Goal: Obtain resource: Download file/media

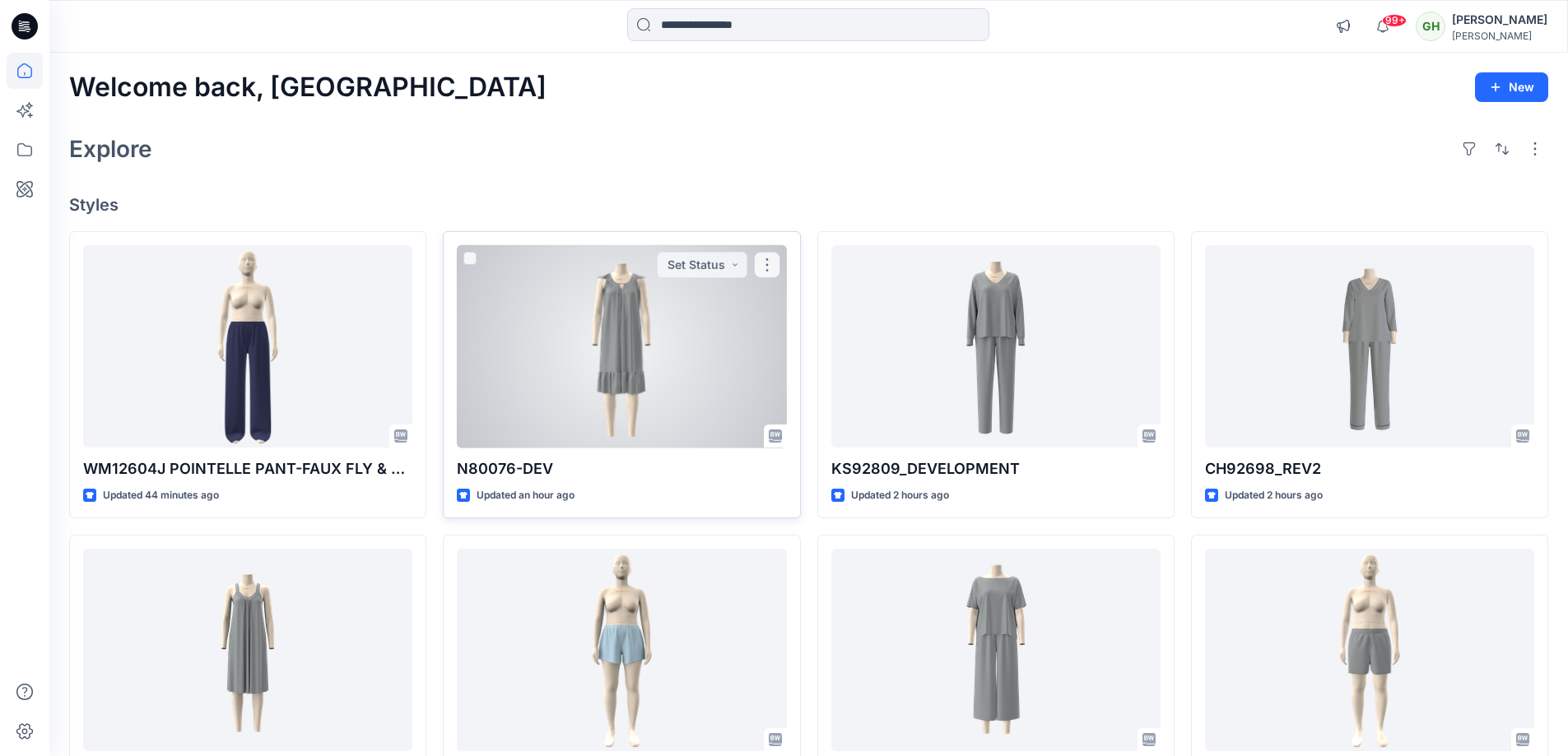
click at [578, 384] on div at bounding box center [621, 347] width 329 height 204
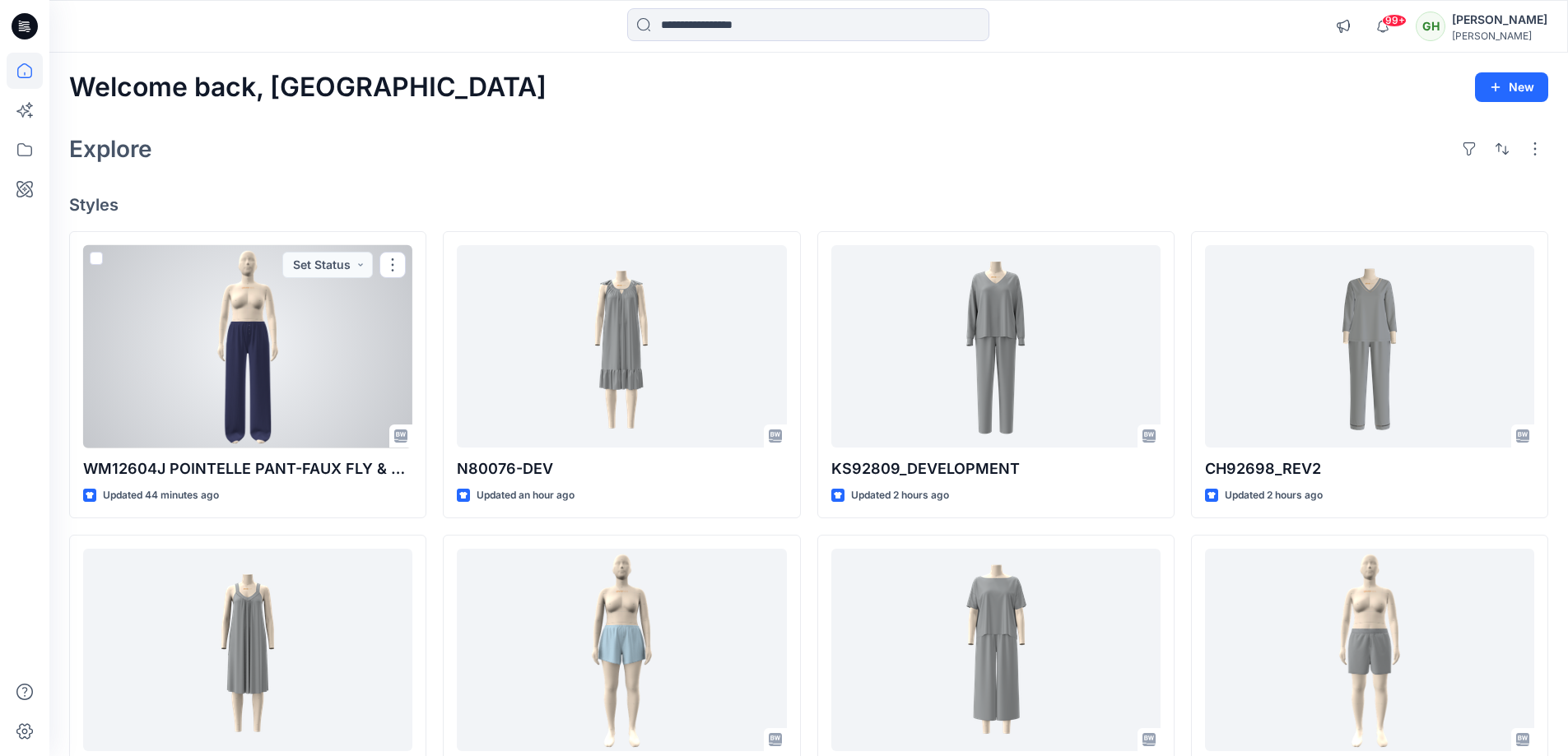
click at [256, 351] on div at bounding box center [247, 347] width 329 height 204
click at [326, 333] on div at bounding box center [247, 347] width 329 height 204
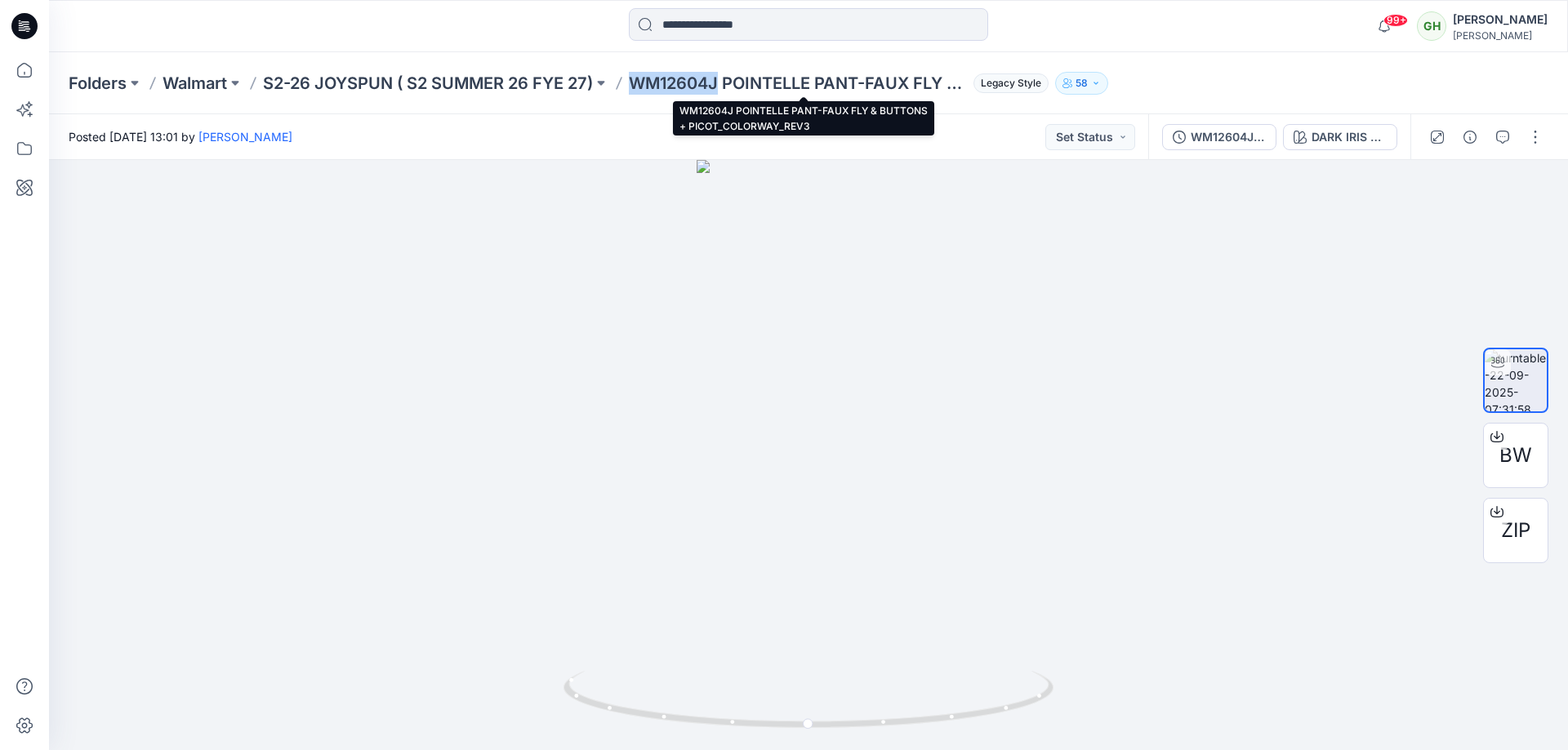
drag, startPoint x: 638, startPoint y: 81, endPoint x: 723, endPoint y: 82, distance: 85.0
click at [723, 82] on p "WM12604J POINTELLE PANT-FAUX FLY & BUTTONS + PICOT_COLORWAY_REV3" at bounding box center [798, 83] width 338 height 23
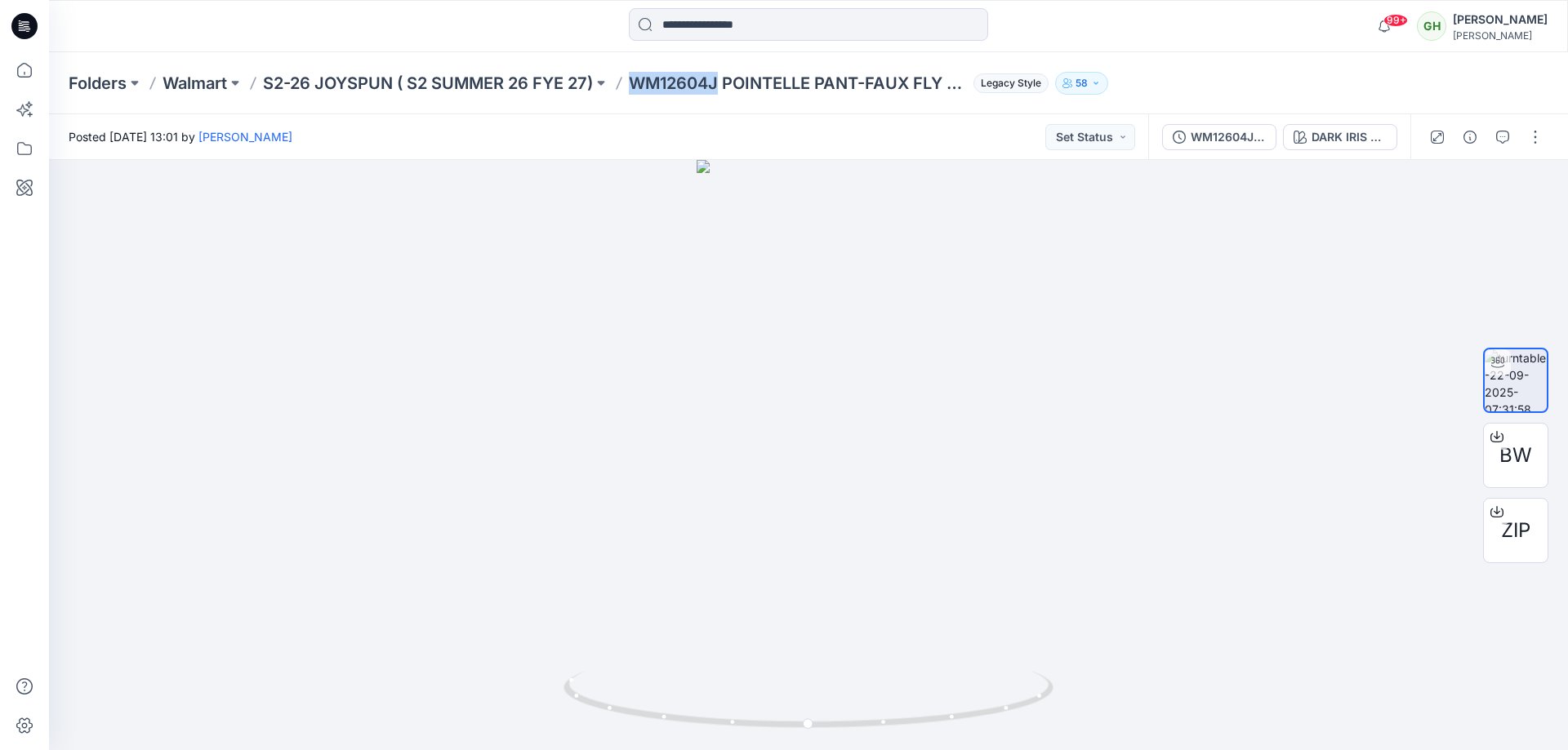
copy p "WM12604J"
click at [1042, 37] on div at bounding box center [808, 26] width 760 height 36
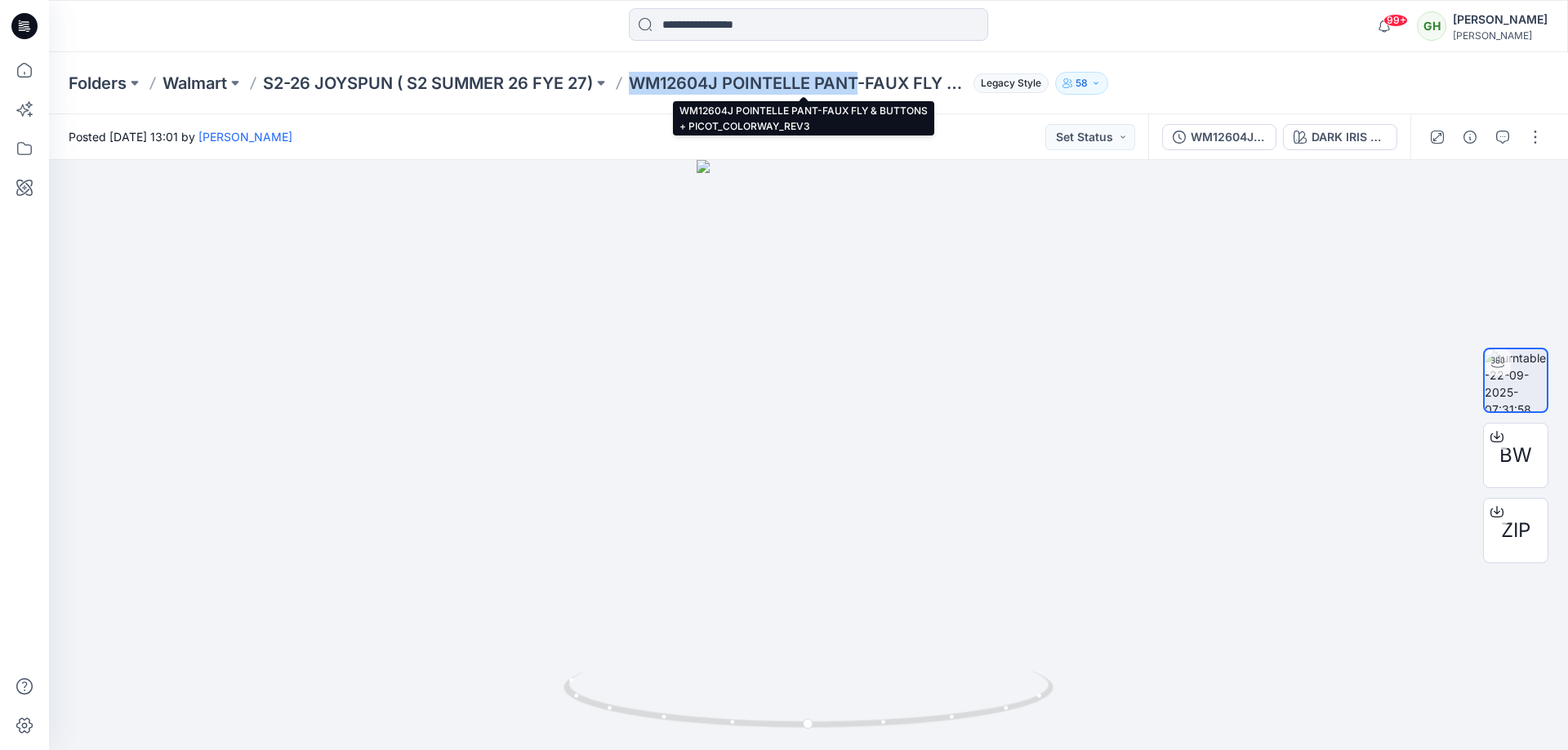
drag, startPoint x: 636, startPoint y: 81, endPoint x: 868, endPoint y: 94, distance: 232.4
click at [868, 94] on p "WM12604J POINTELLE PANT-FAUX FLY & BUTTONS + PICOT_COLORWAY_REV3" at bounding box center [798, 83] width 338 height 23
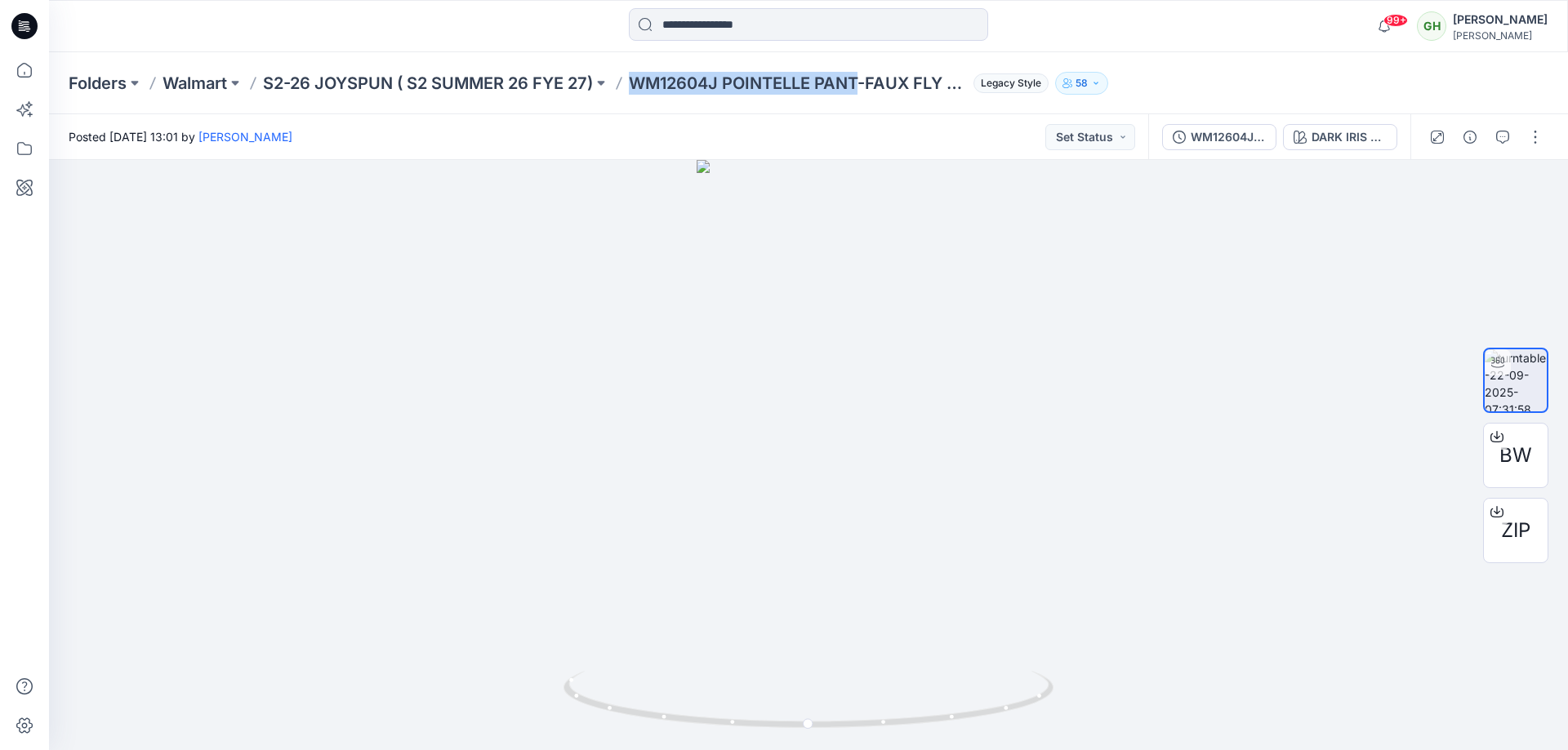
copy p "WM12604J POINTELLE PANT"
click at [633, 168] on div at bounding box center [808, 455] width 1519 height 590
click at [593, 151] on div "Posted Monday, September 22, 2025 13:01 by Lakshani Silva Set Status" at bounding box center [598, 137] width 1099 height 45
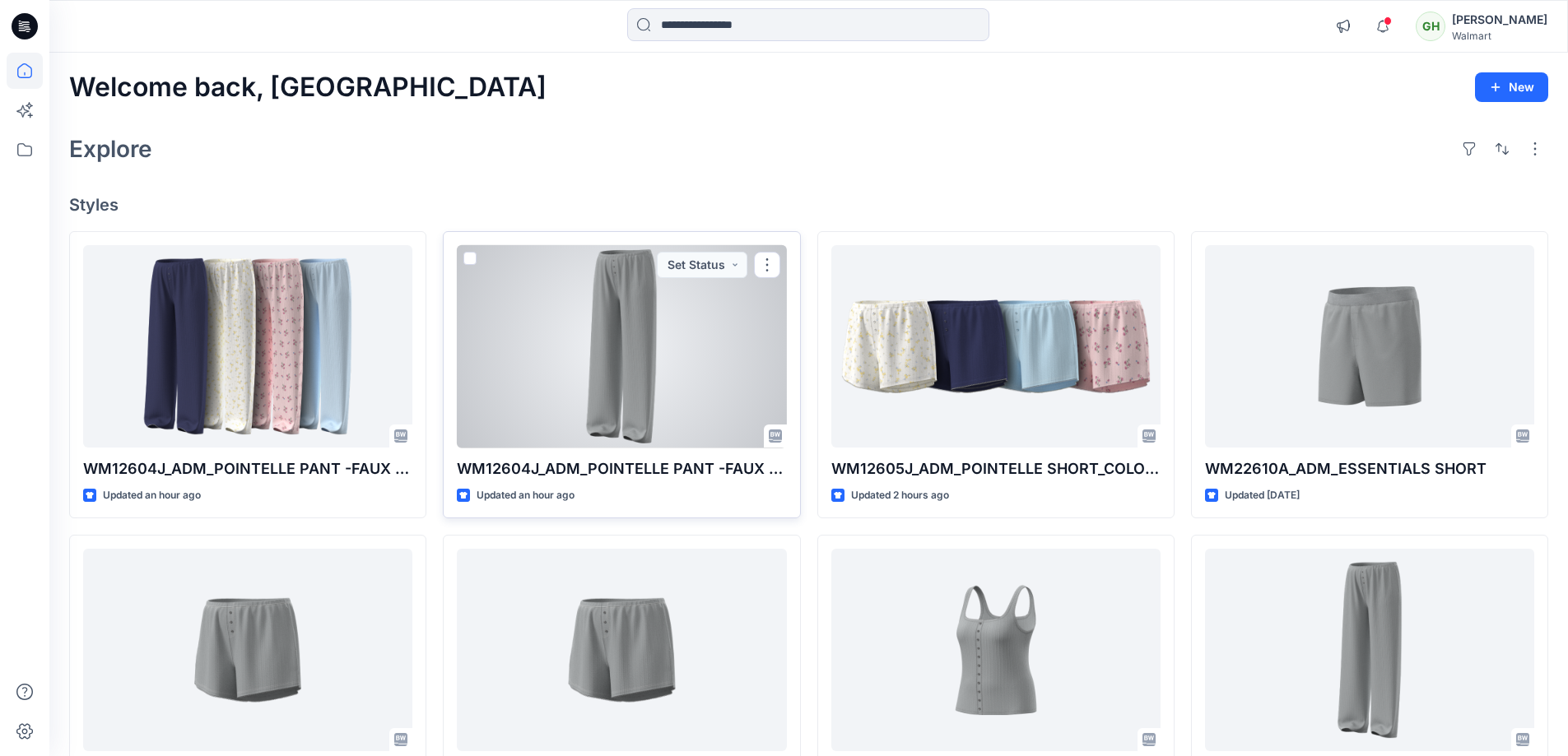
click at [677, 367] on div at bounding box center [621, 347] width 329 height 204
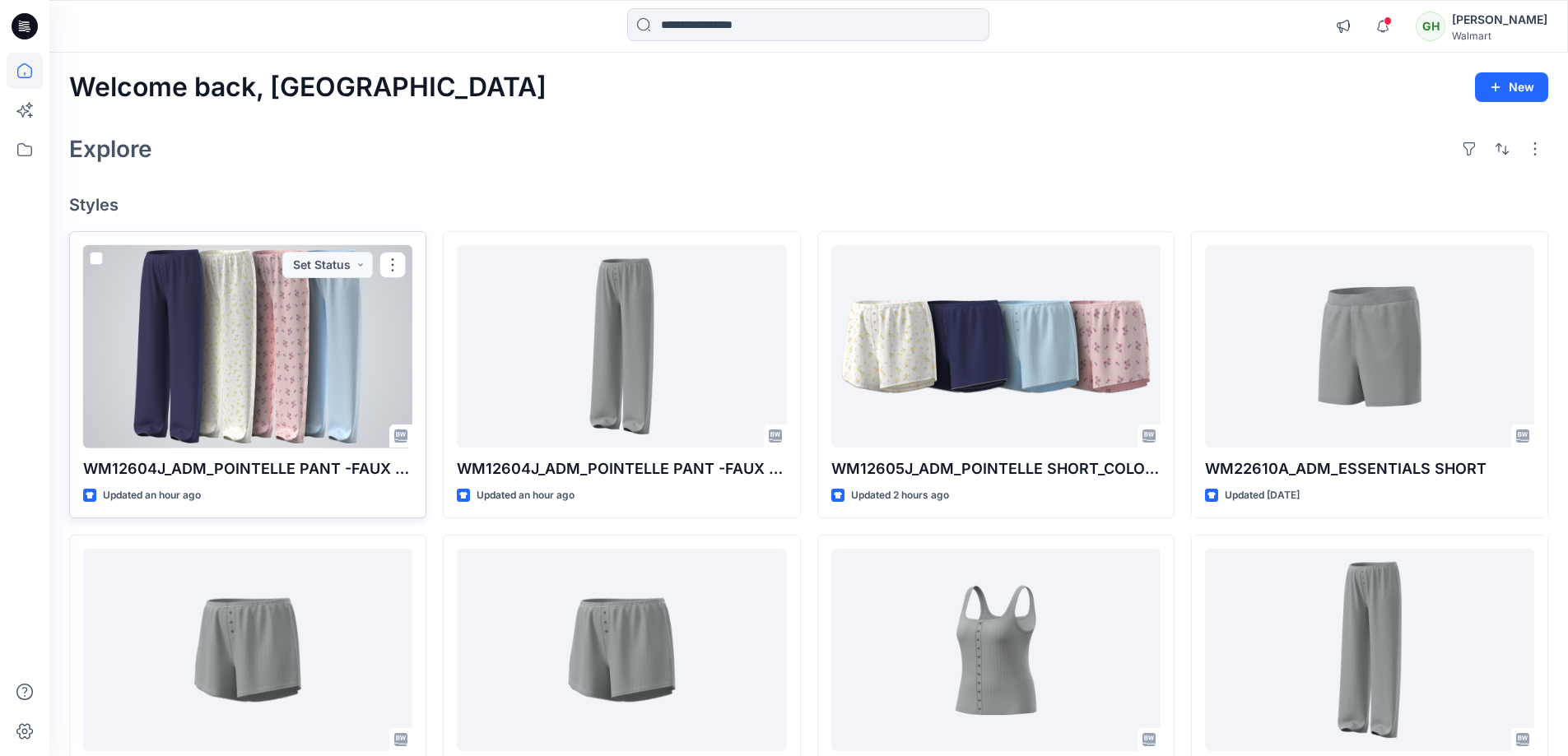
click at [255, 279] on div at bounding box center [247, 347] width 329 height 204
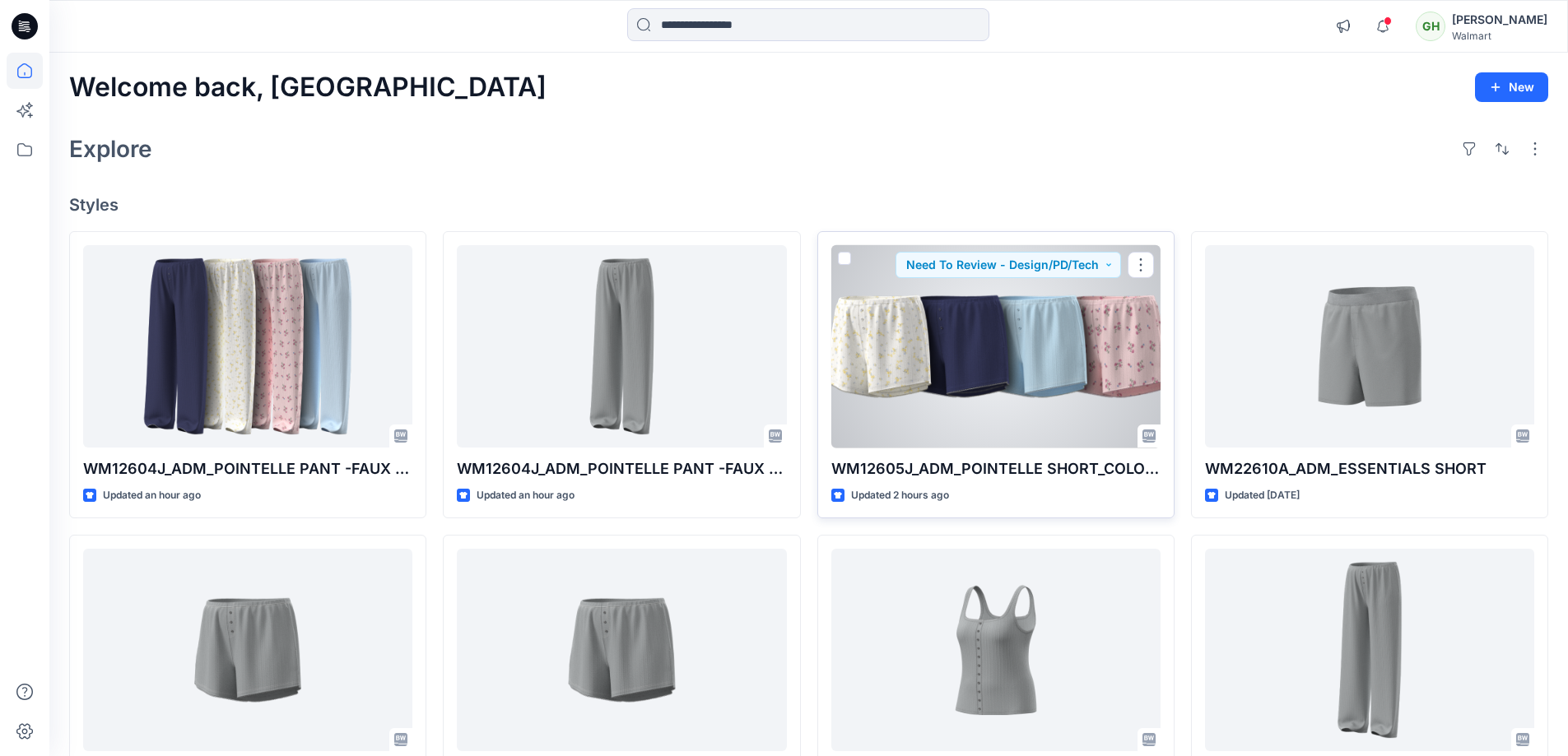
click at [880, 369] on div at bounding box center [996, 347] width 329 height 204
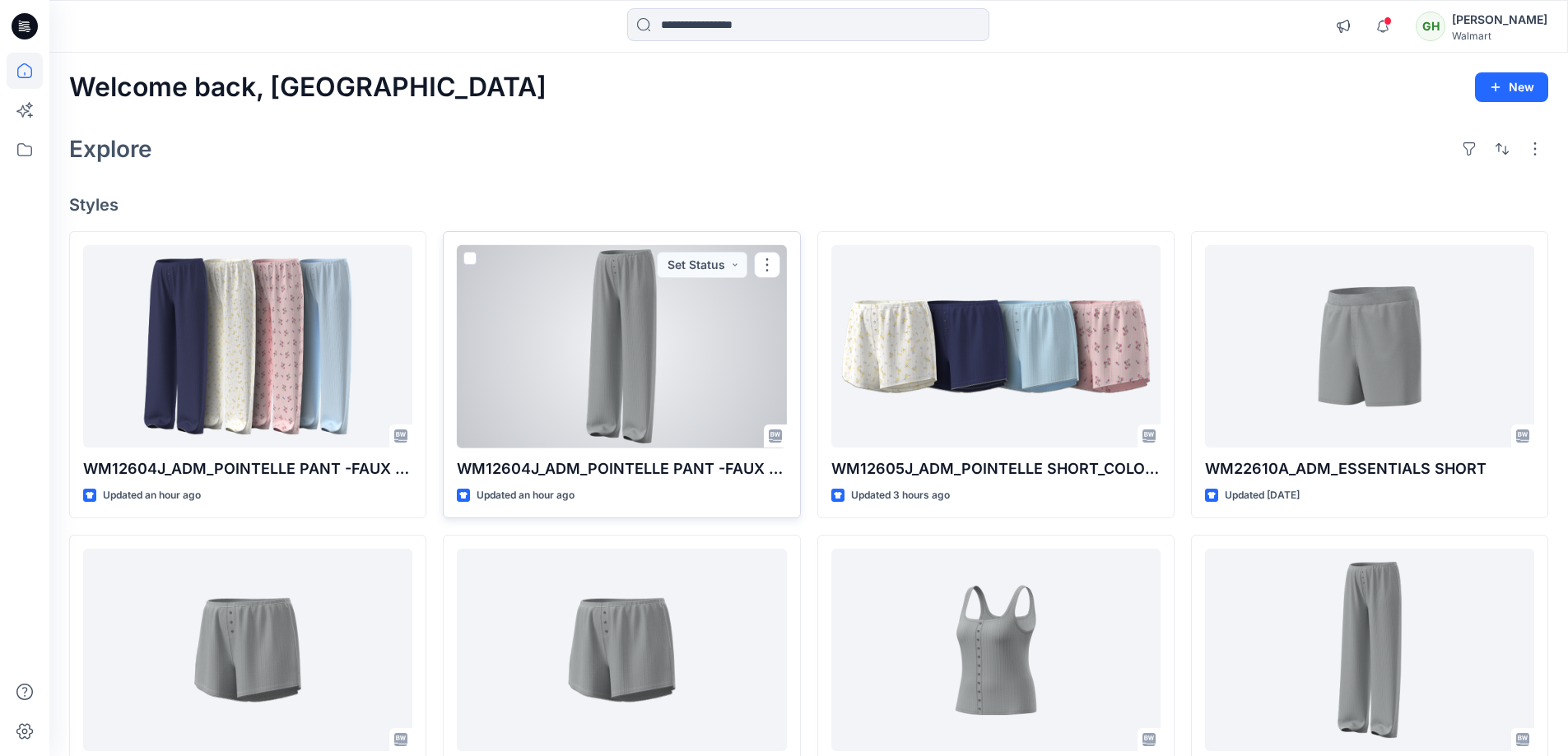
click at [540, 333] on div at bounding box center [621, 347] width 329 height 204
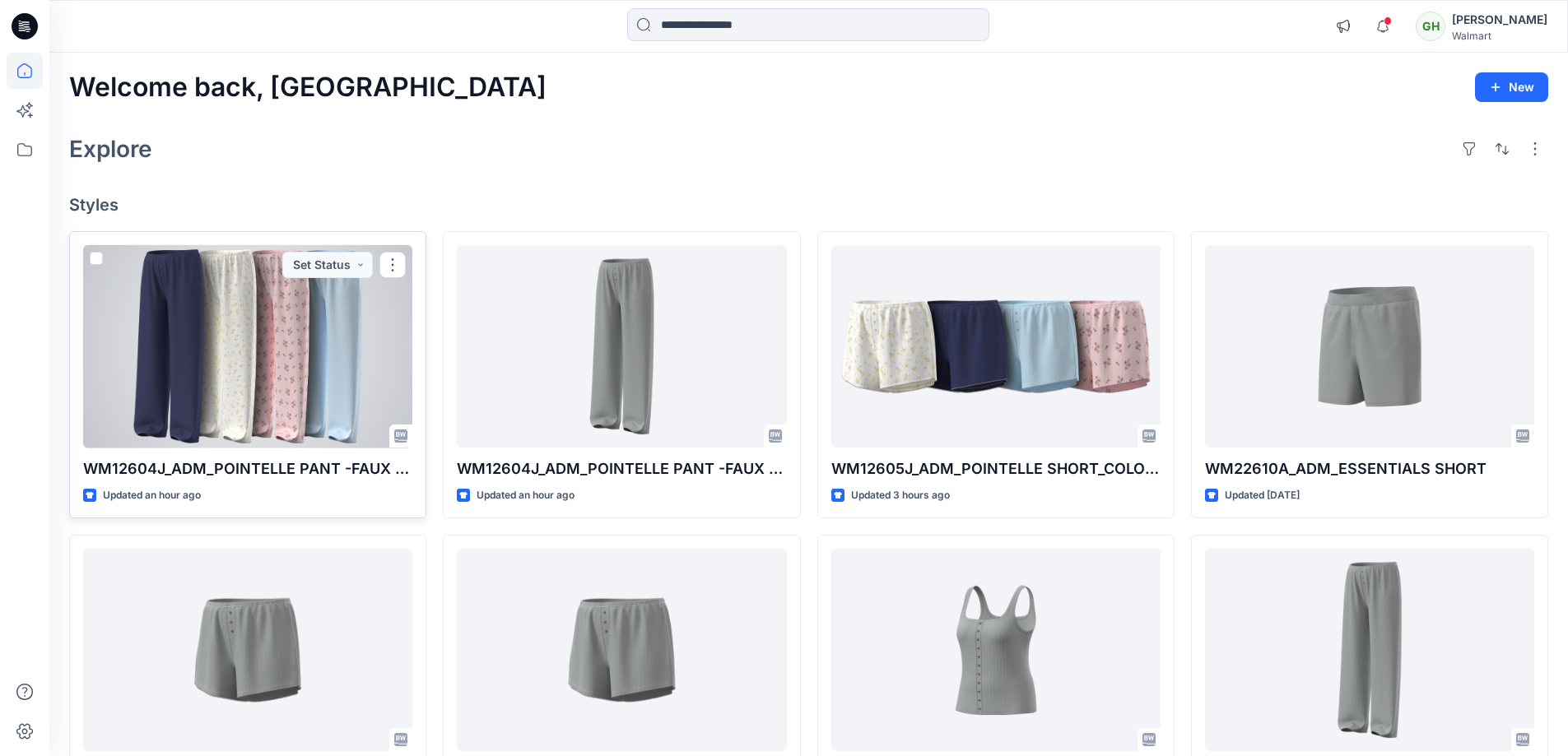
click at [273, 276] on div at bounding box center [247, 347] width 329 height 204
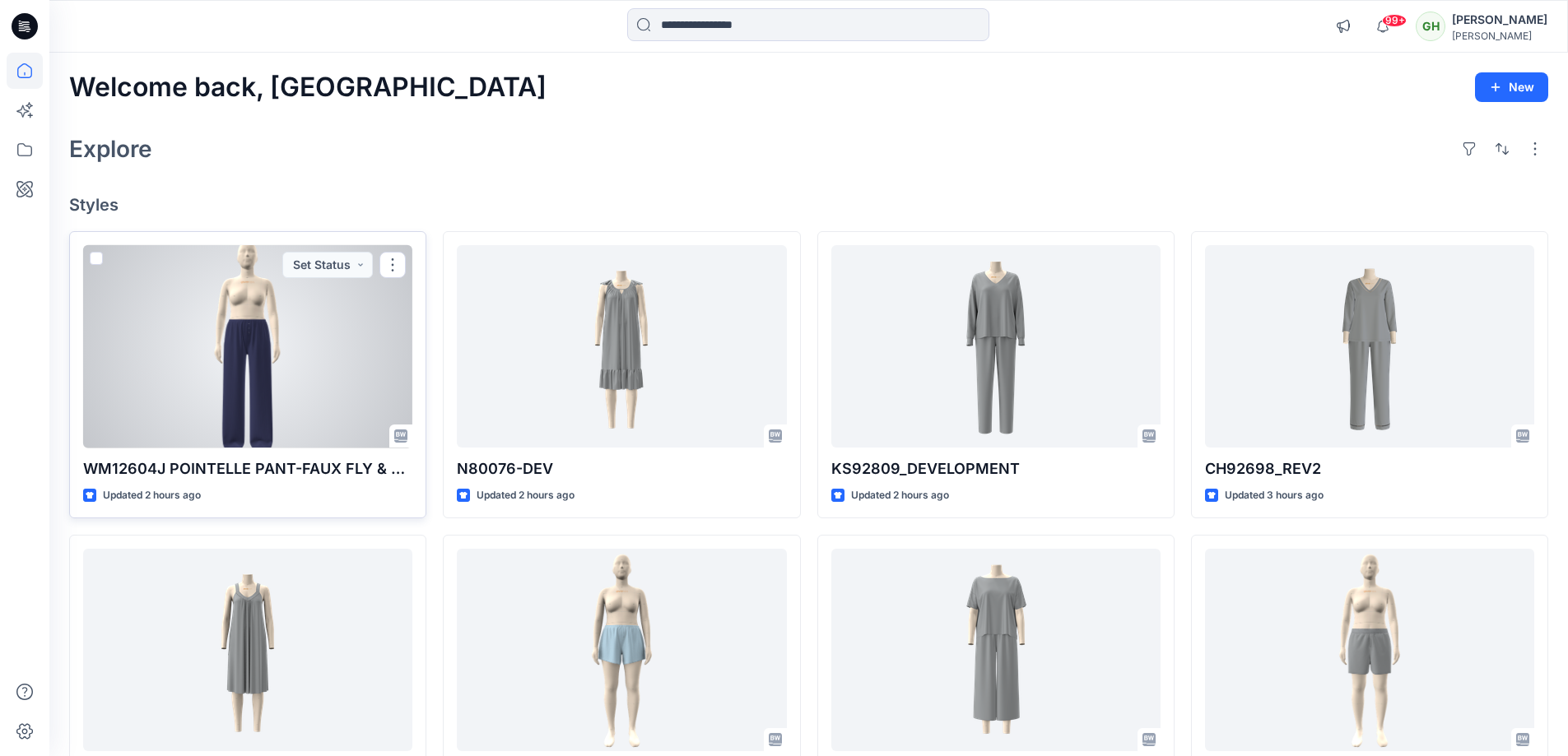
click at [263, 300] on div at bounding box center [247, 347] width 329 height 204
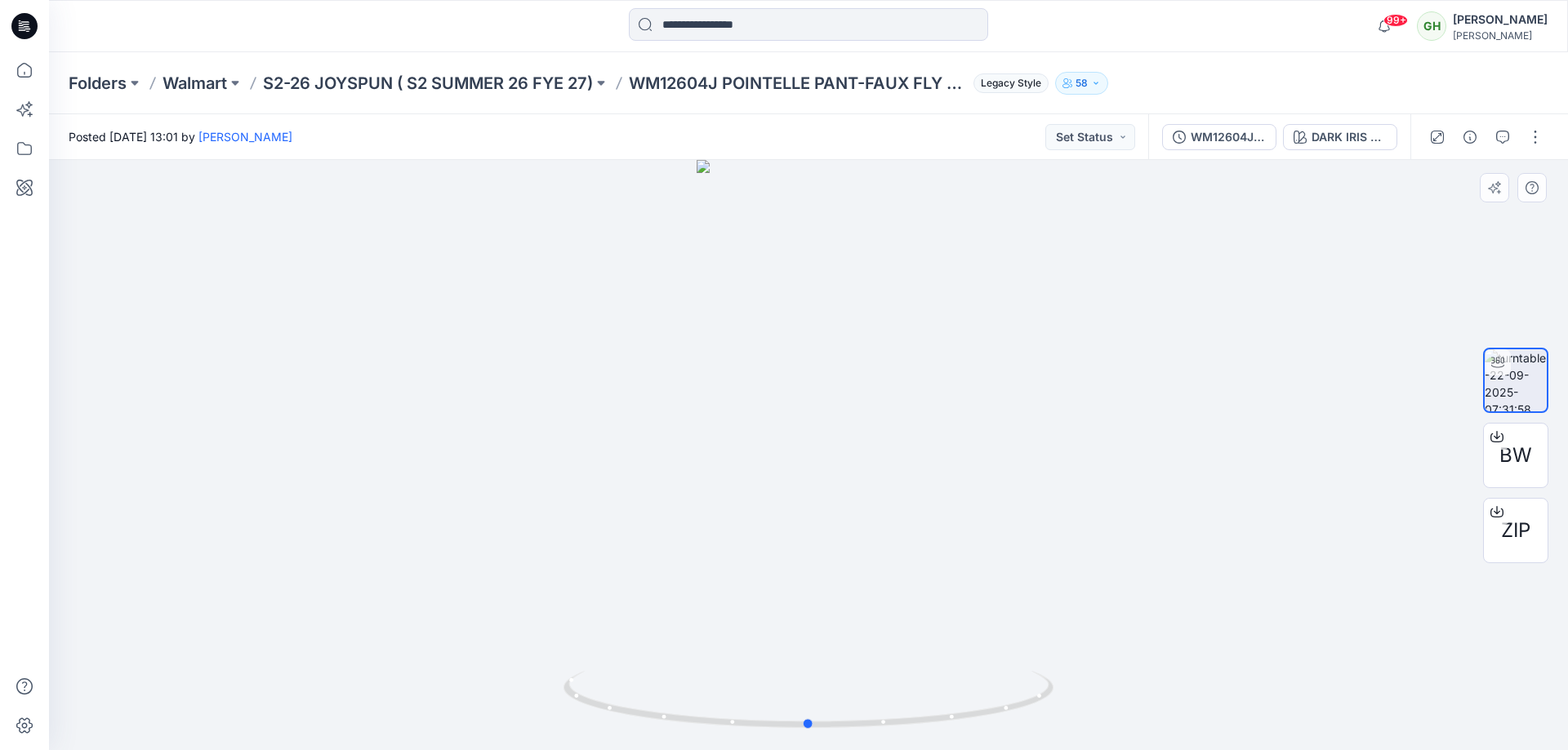
drag, startPoint x: 609, startPoint y: 525, endPoint x: 624, endPoint y: 592, distance: 68.7
click at [610, 529] on div at bounding box center [808, 455] width 1519 height 590
drag, startPoint x: 646, startPoint y: 663, endPoint x: 681, endPoint y: 665, distance: 35.1
click at [681, 665] on div at bounding box center [808, 455] width 1519 height 590
drag, startPoint x: 642, startPoint y: 672, endPoint x: 651, endPoint y: 660, distance: 15.0
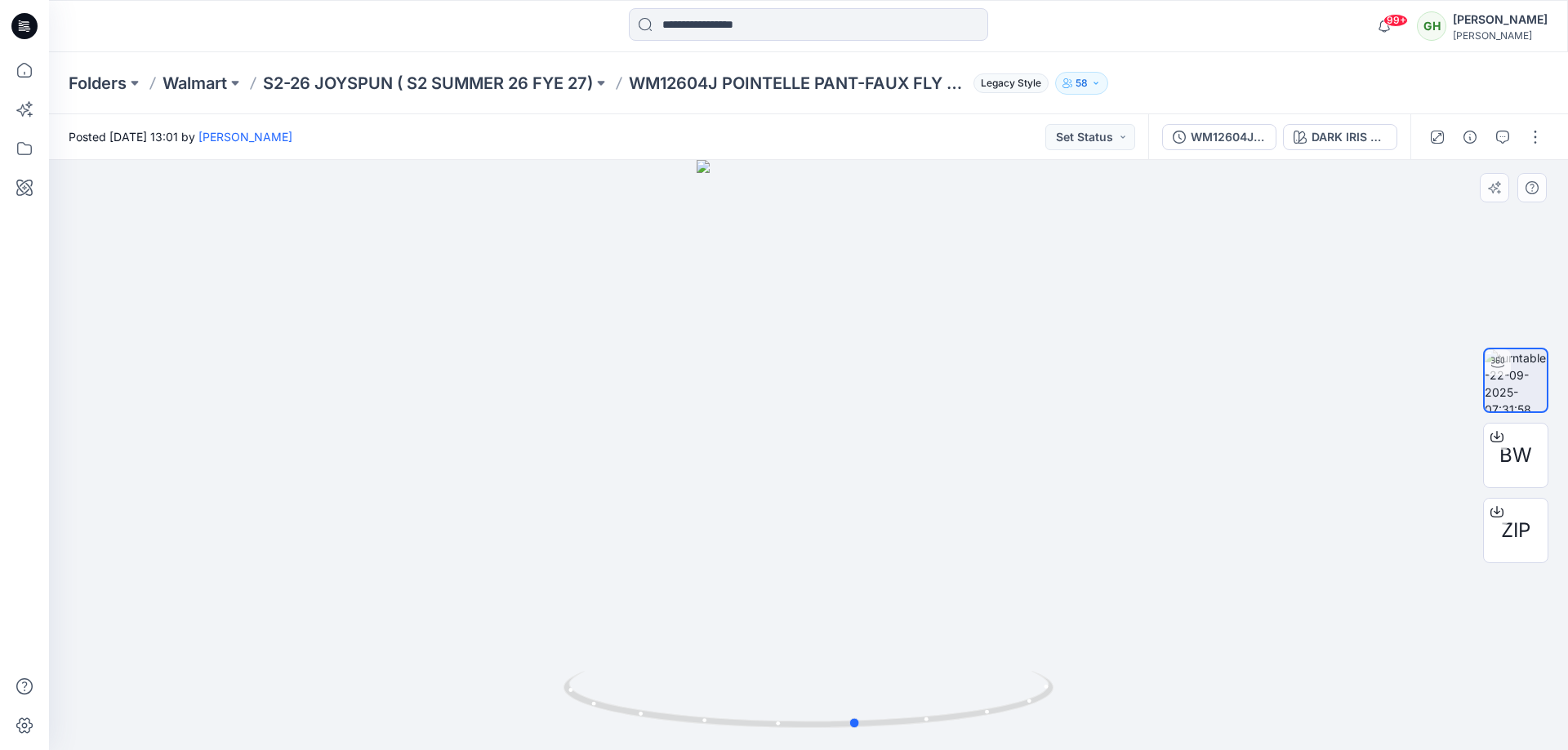
click at [651, 660] on div at bounding box center [808, 455] width 1519 height 590
drag, startPoint x: 622, startPoint y: 713, endPoint x: 1045, endPoint y: 701, distance: 423.2
click at [1045, 701] on icon at bounding box center [810, 702] width 494 height 61
drag, startPoint x: 687, startPoint y: 719, endPoint x: 723, endPoint y: 718, distance: 36.0
click at [723, 718] on icon at bounding box center [810, 702] width 494 height 61
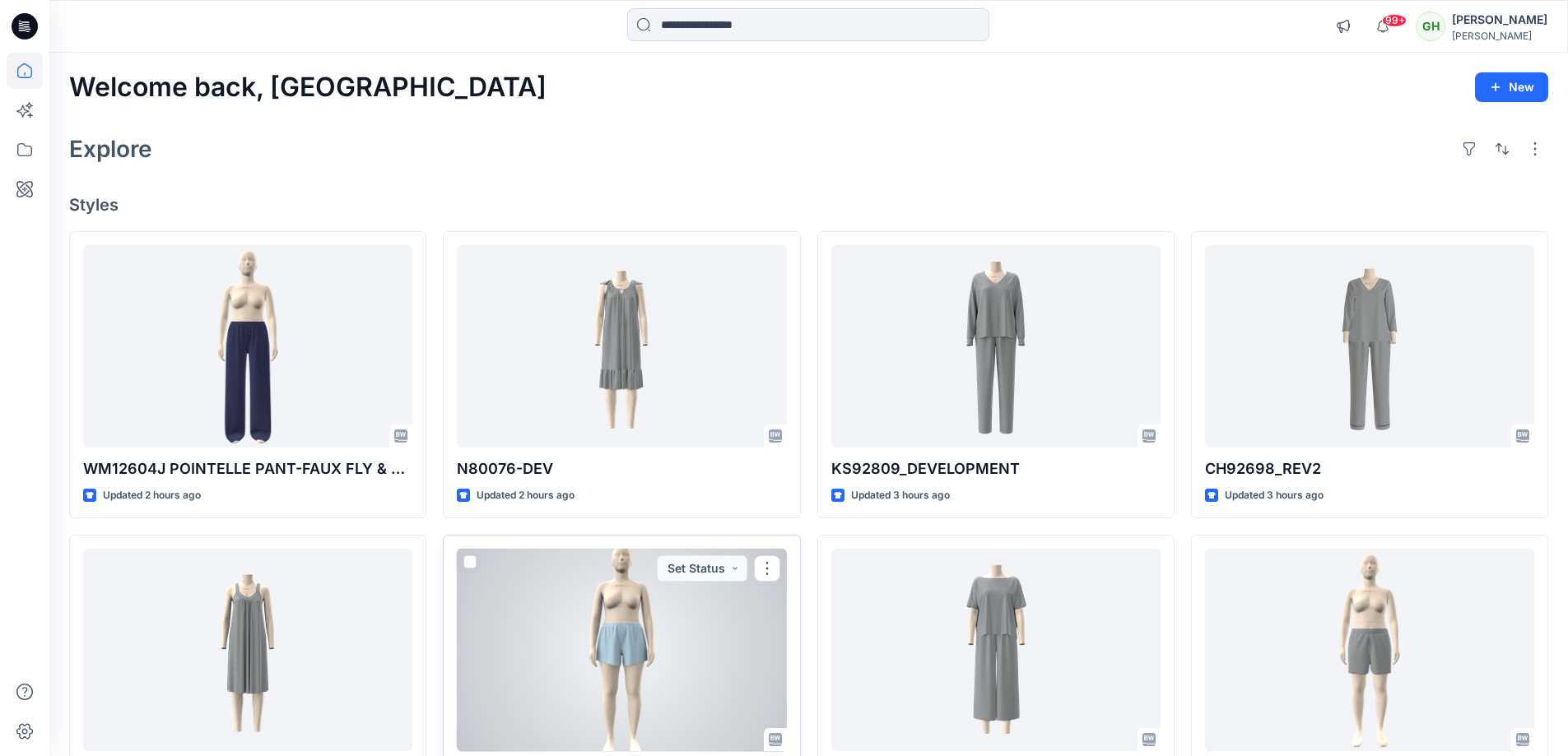
click at [556, 558] on div at bounding box center [621, 650] width 329 height 204
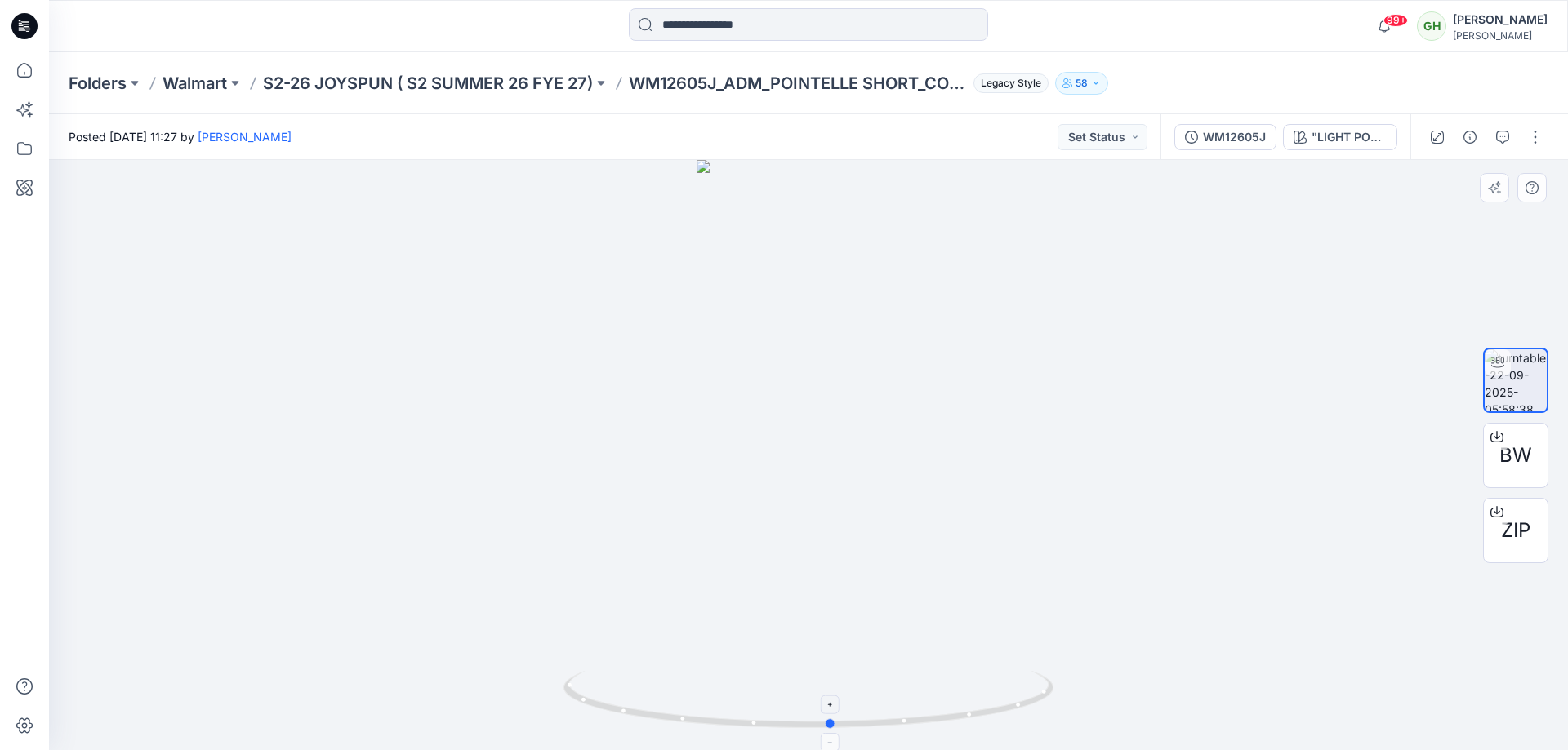
drag, startPoint x: 618, startPoint y: 543, endPoint x: 569, endPoint y: 679, distance: 144.6
click at [638, 577] on div at bounding box center [808, 455] width 1519 height 590
drag, startPoint x: 597, startPoint y: 705, endPoint x: 1086, endPoint y: 704, distance: 489.0
click at [1086, 704] on div at bounding box center [808, 455] width 1519 height 590
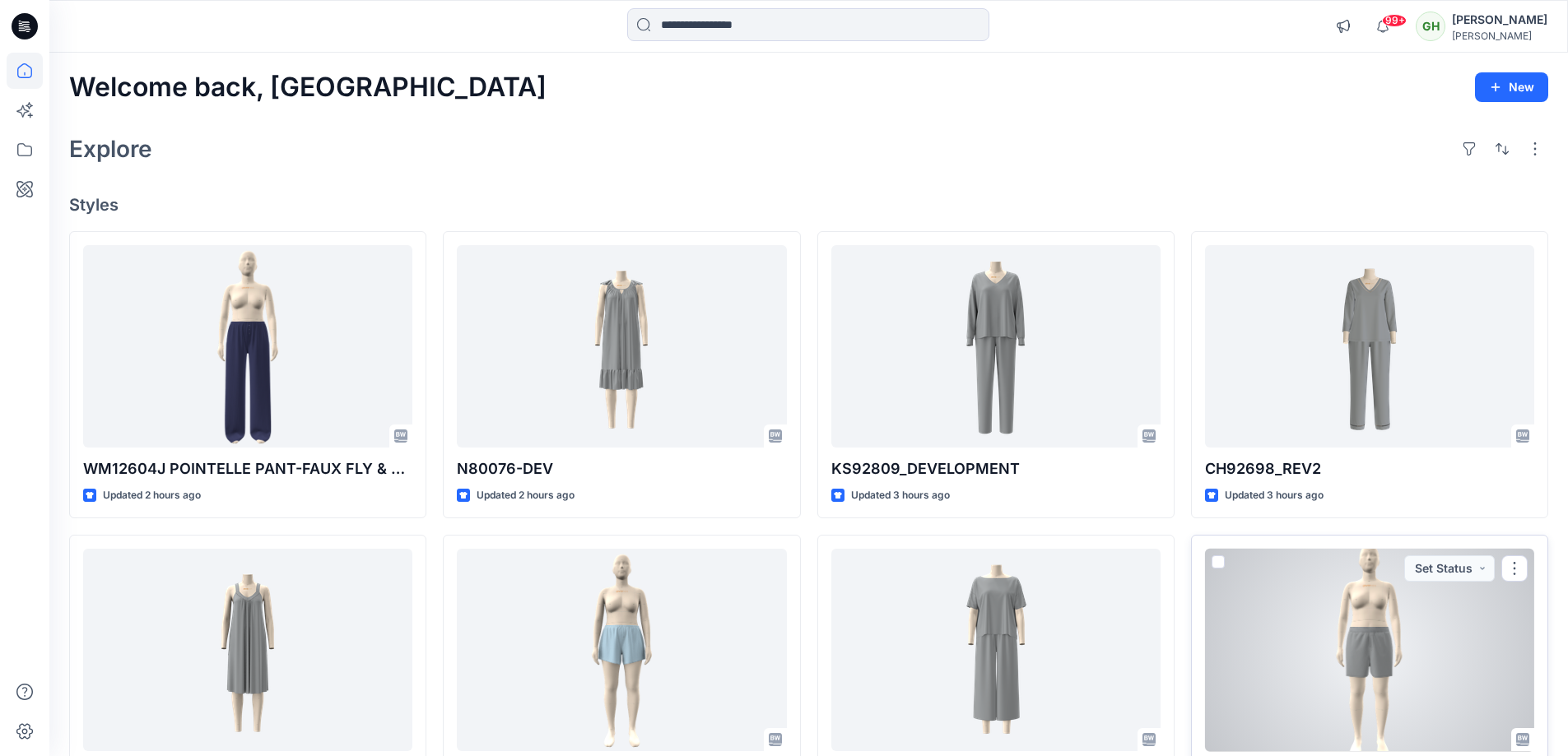
click at [1357, 696] on div at bounding box center [1370, 650] width 329 height 204
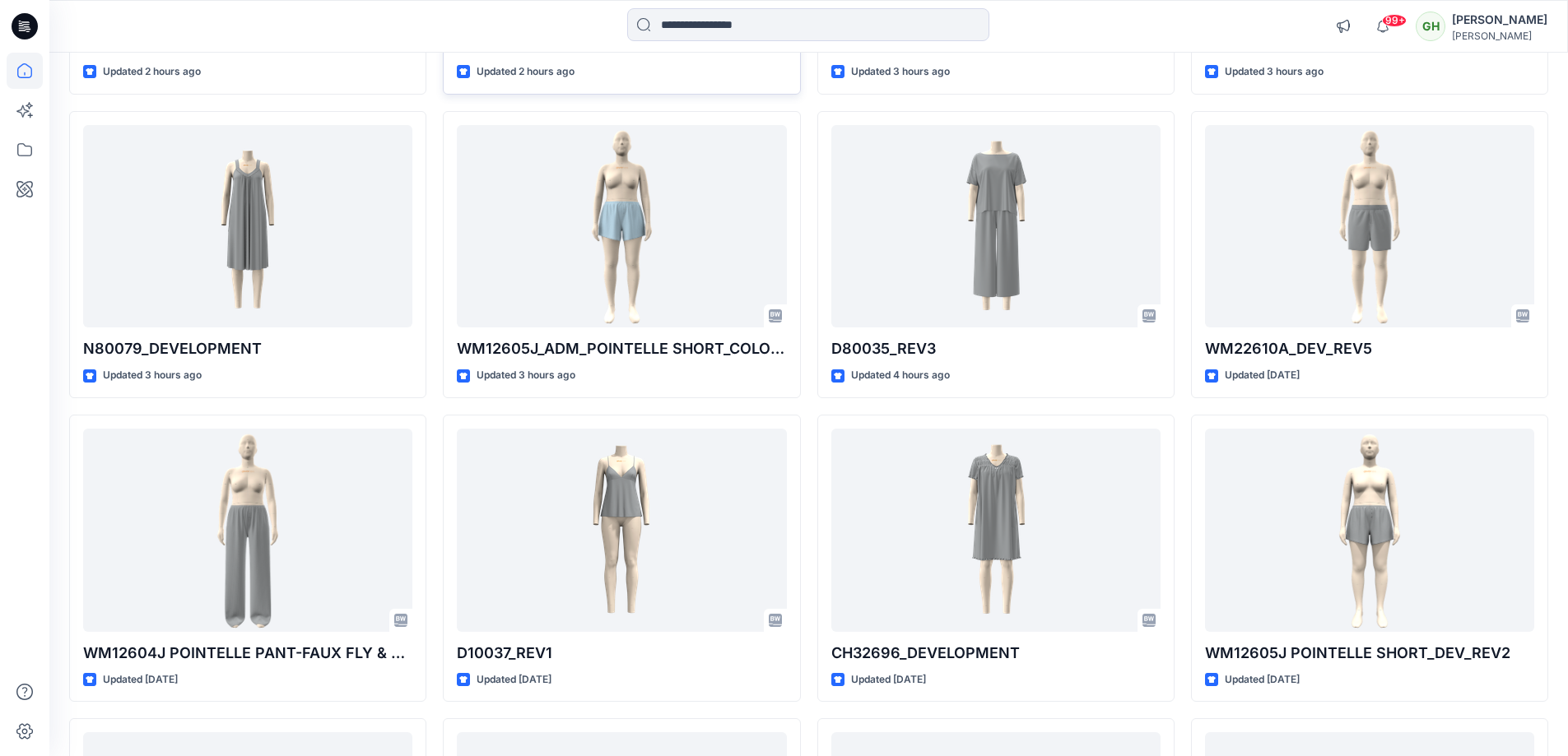
scroll to position [494, 0]
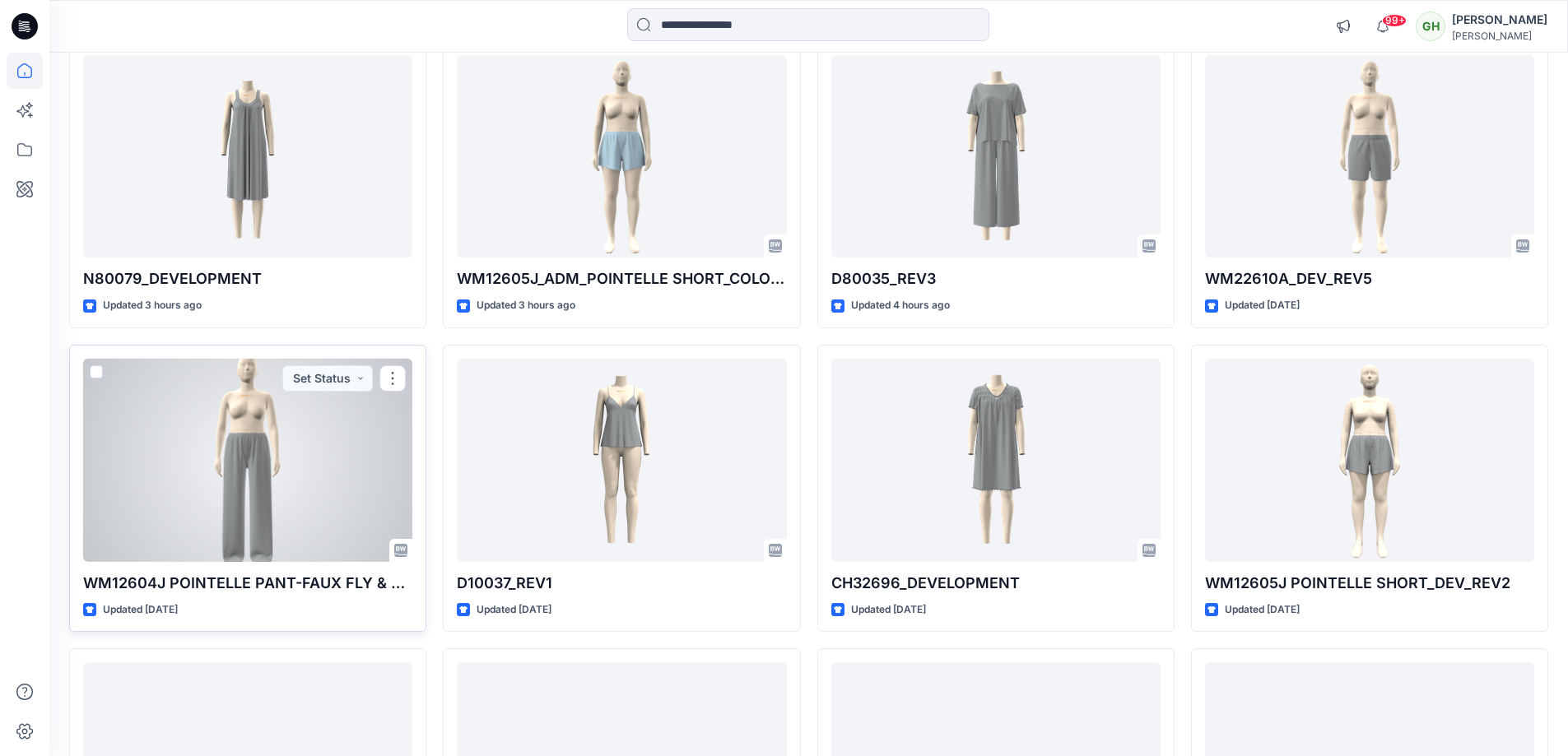
click at [239, 519] on div at bounding box center [247, 460] width 329 height 204
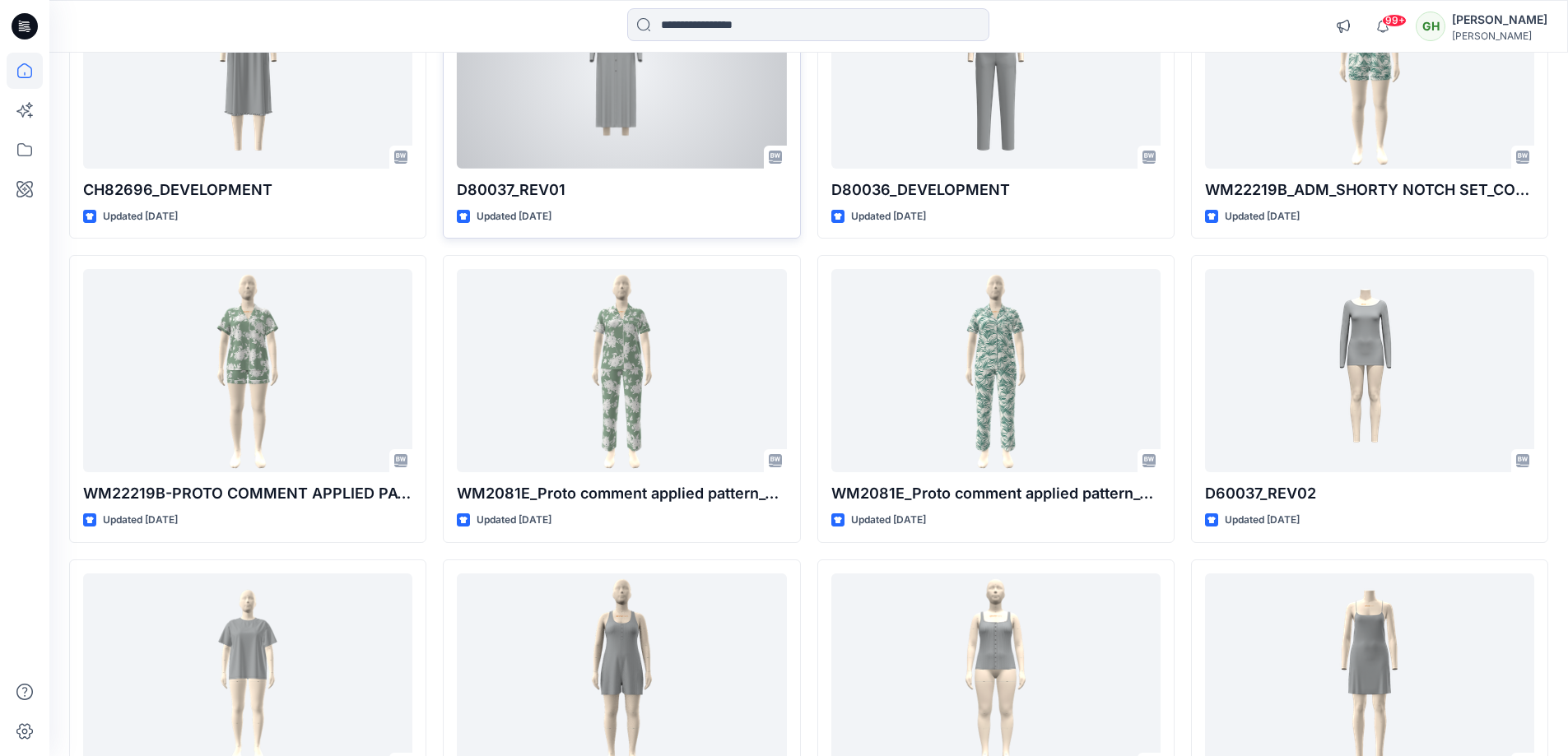
scroll to position [1360, 0]
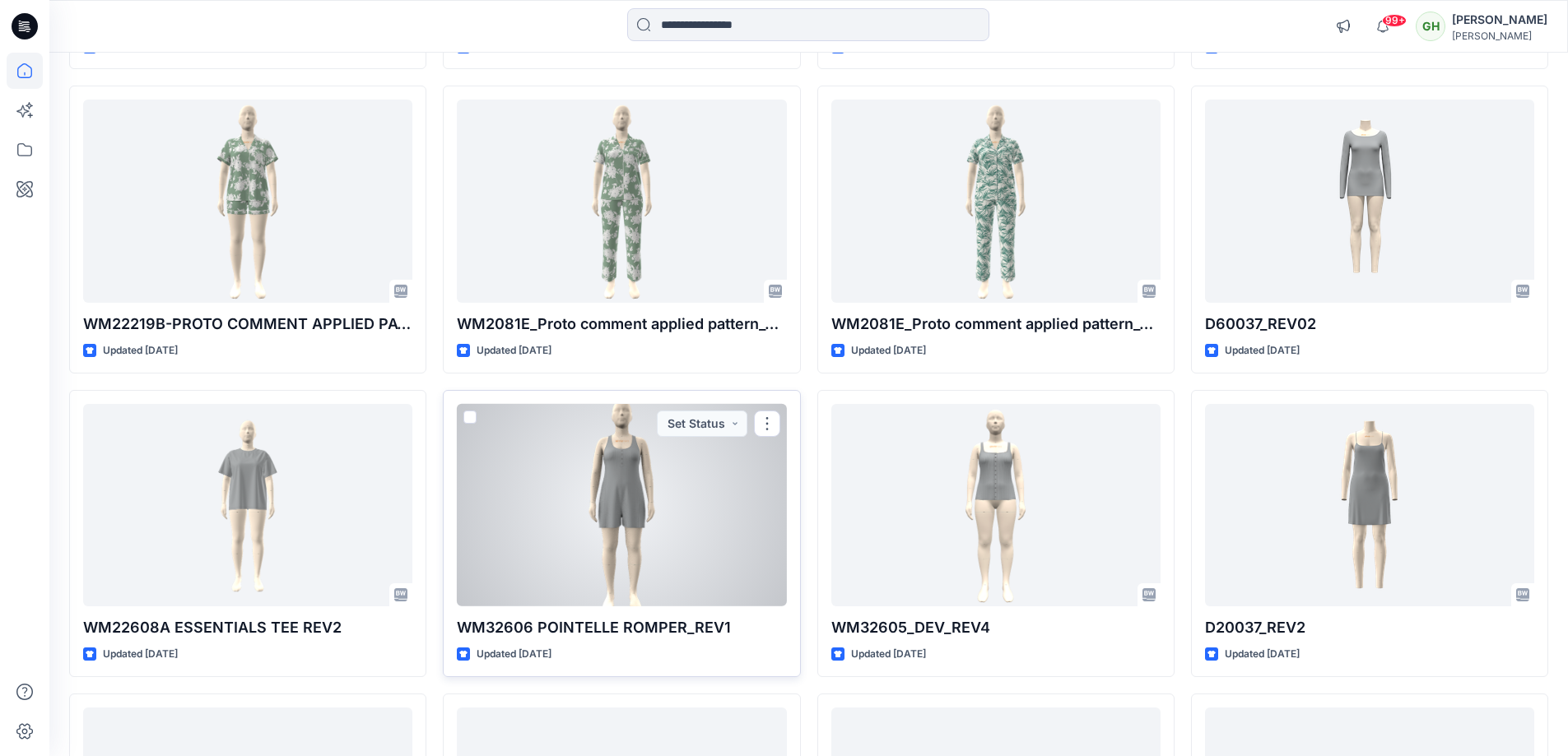
click at [613, 461] on div at bounding box center [621, 506] width 329 height 204
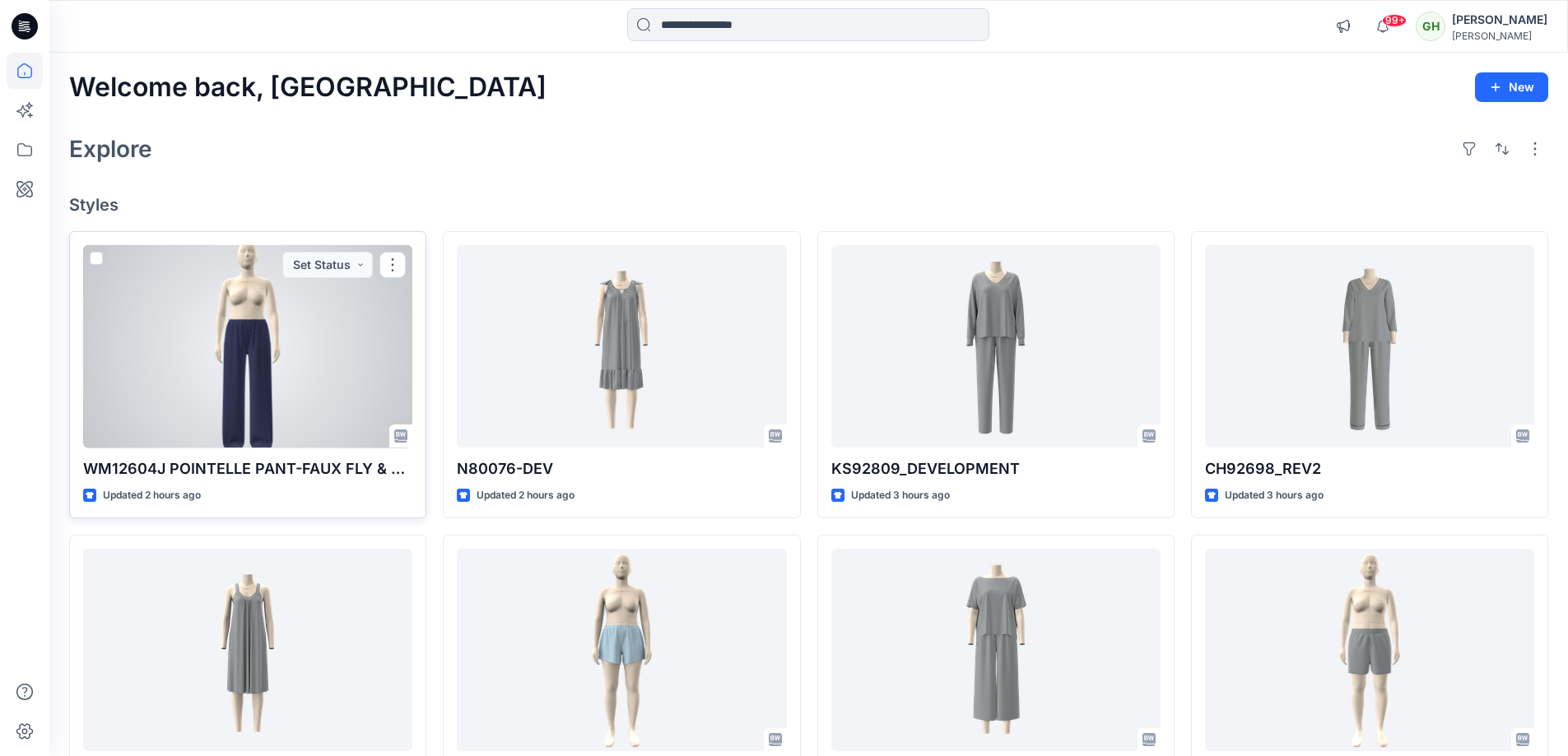
click at [312, 347] on div at bounding box center [247, 347] width 329 height 204
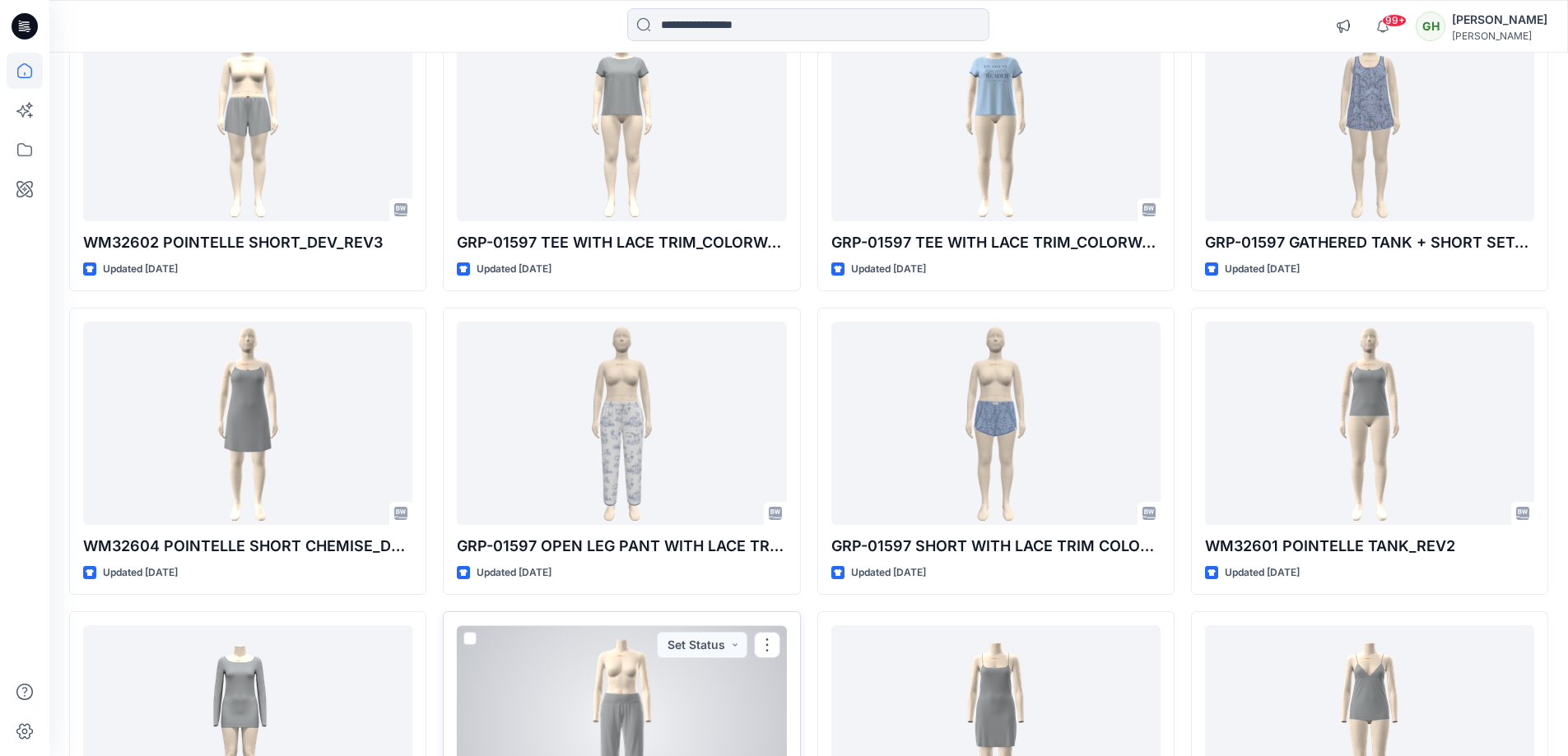
scroll to position [2633, 0]
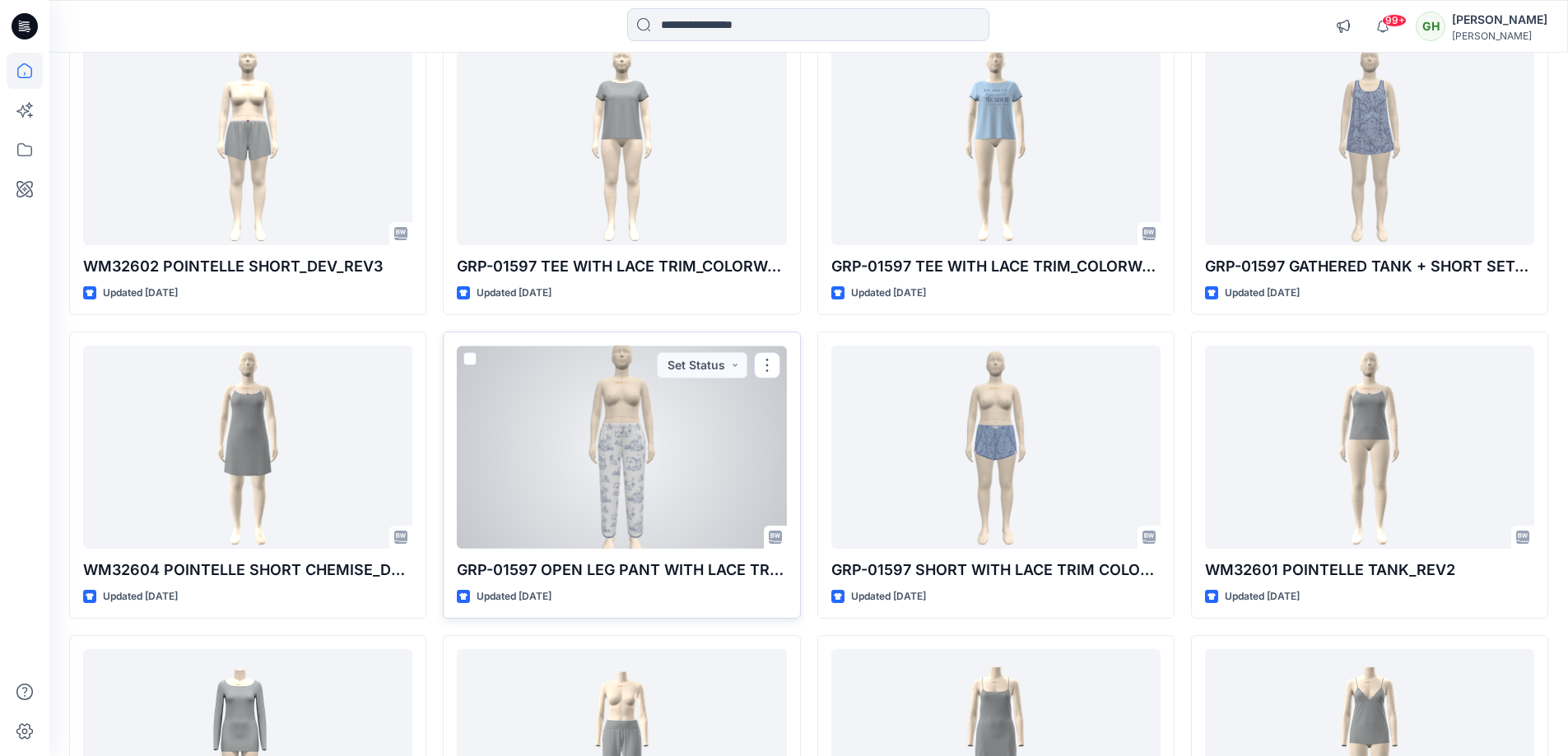
click at [645, 403] on div at bounding box center [621, 447] width 329 height 204
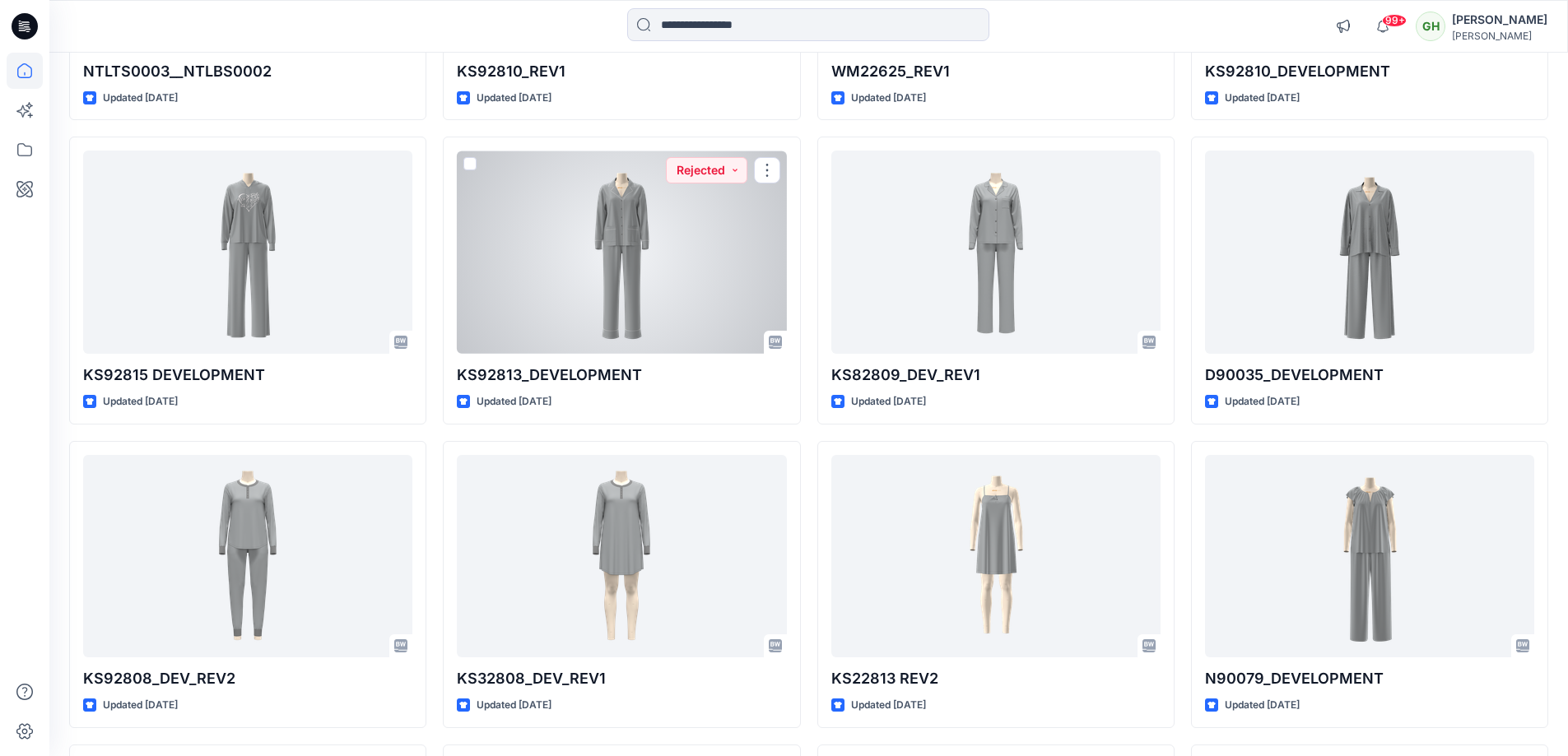
scroll to position [4774, 0]
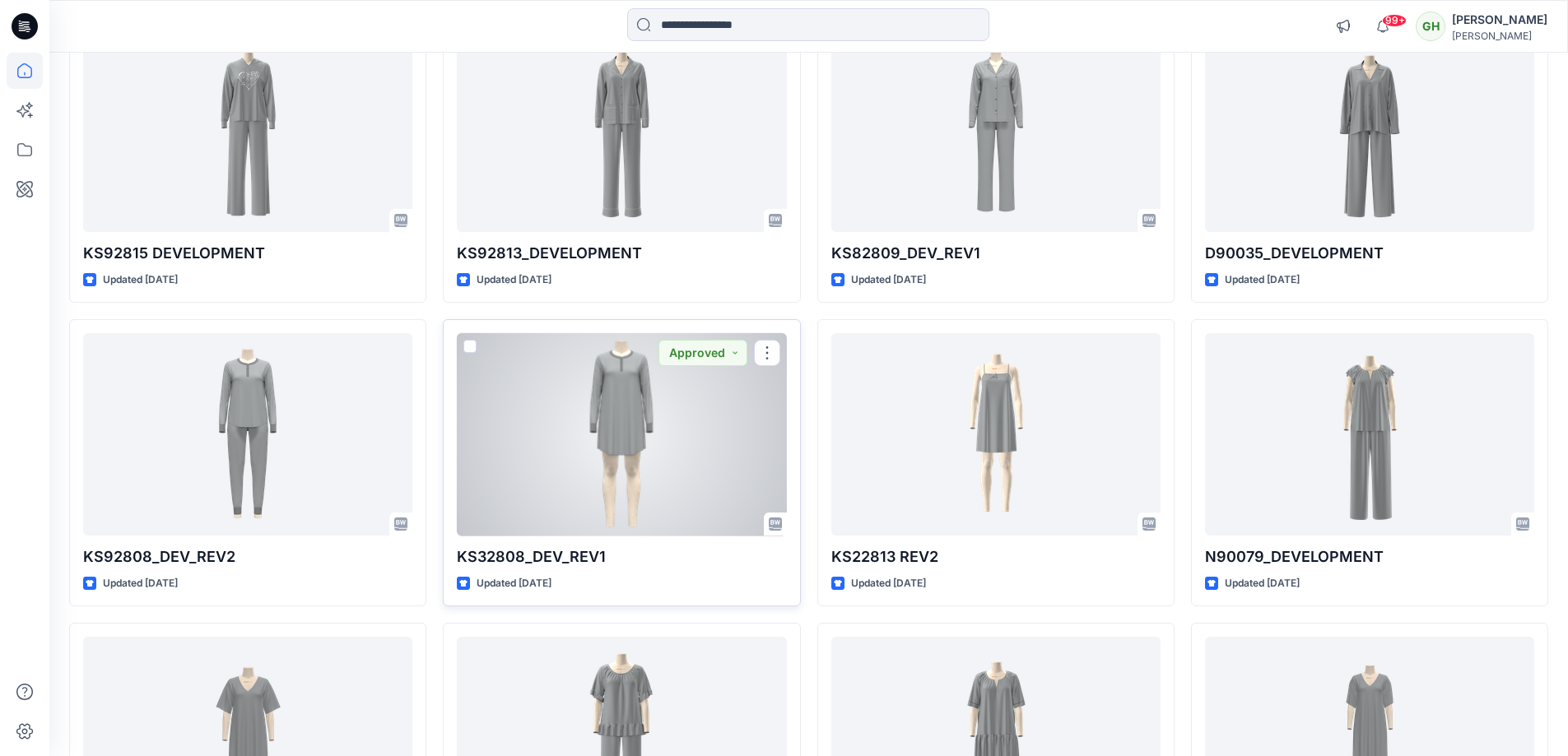
click at [543, 391] on div at bounding box center [621, 434] width 329 height 204
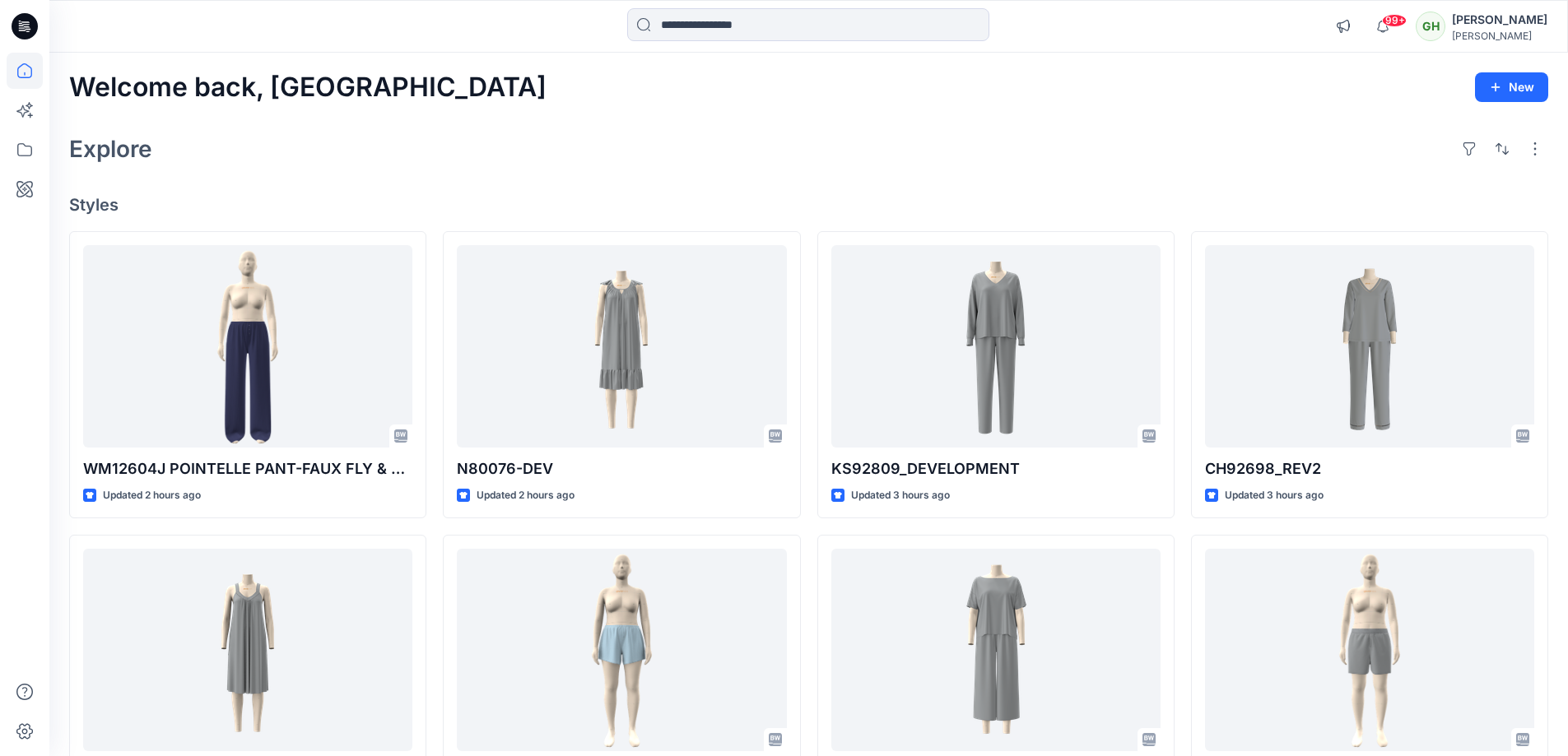
scroll to position [662, 0]
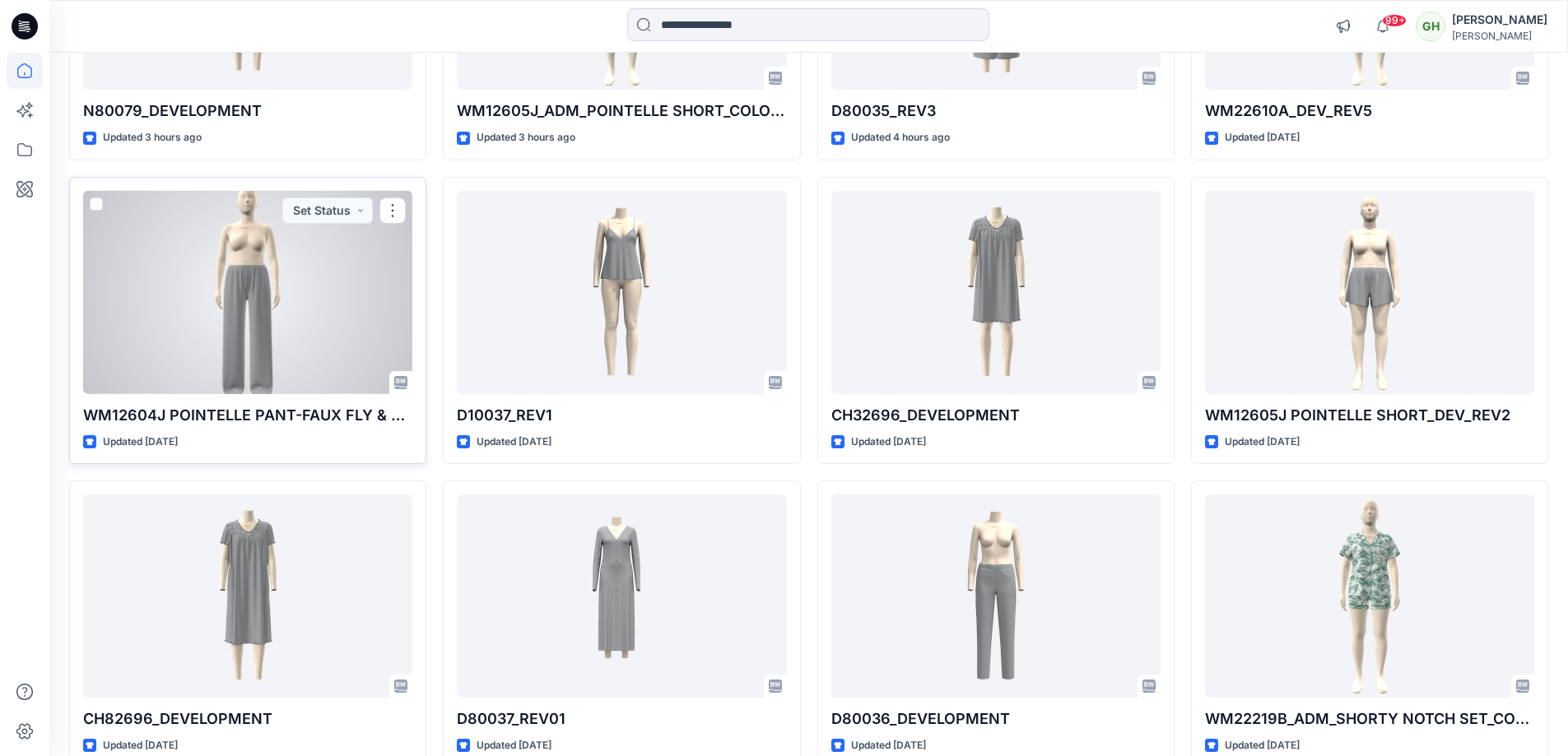
click at [286, 329] on div at bounding box center [247, 292] width 329 height 204
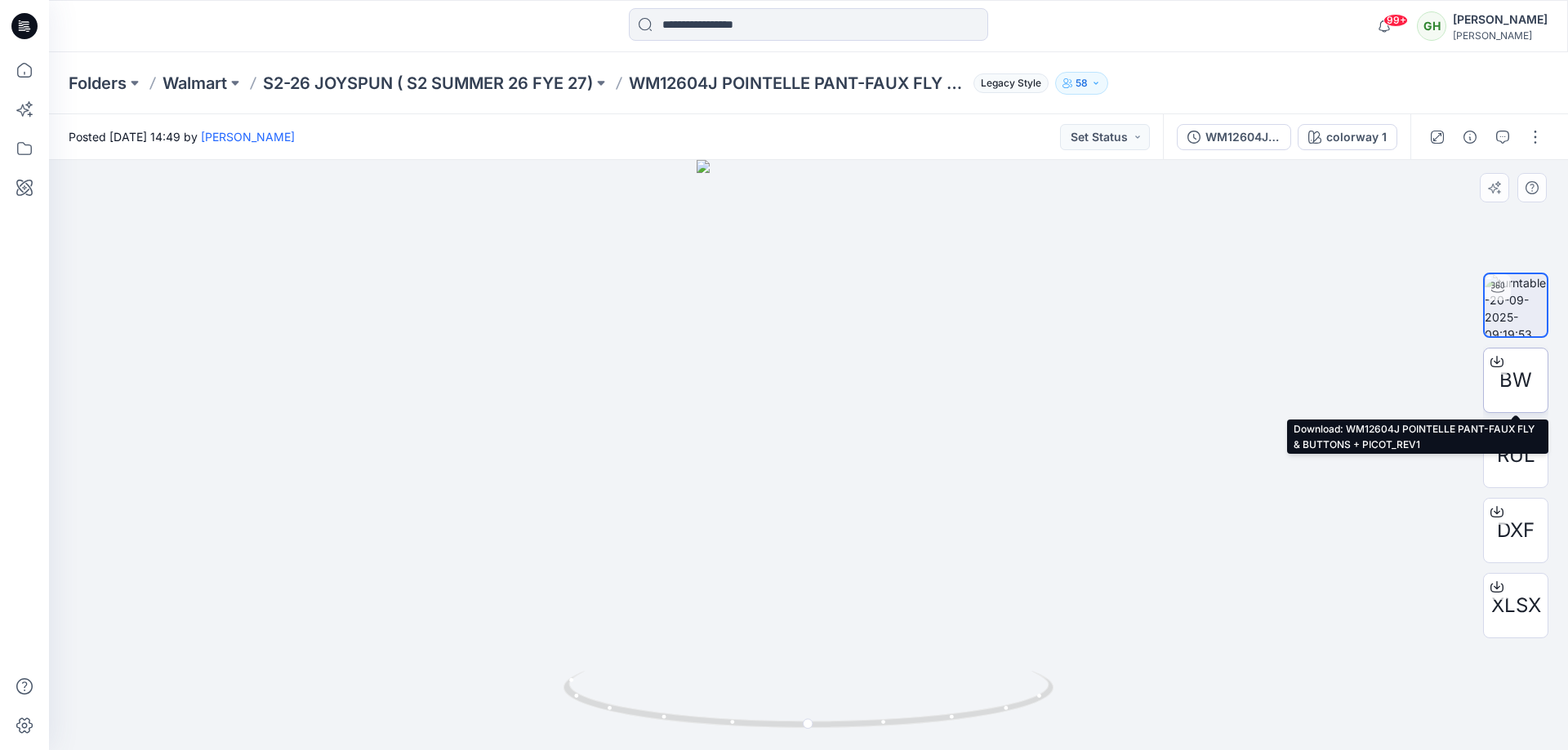
click at [1526, 384] on span "BW" at bounding box center [1515, 381] width 32 height 30
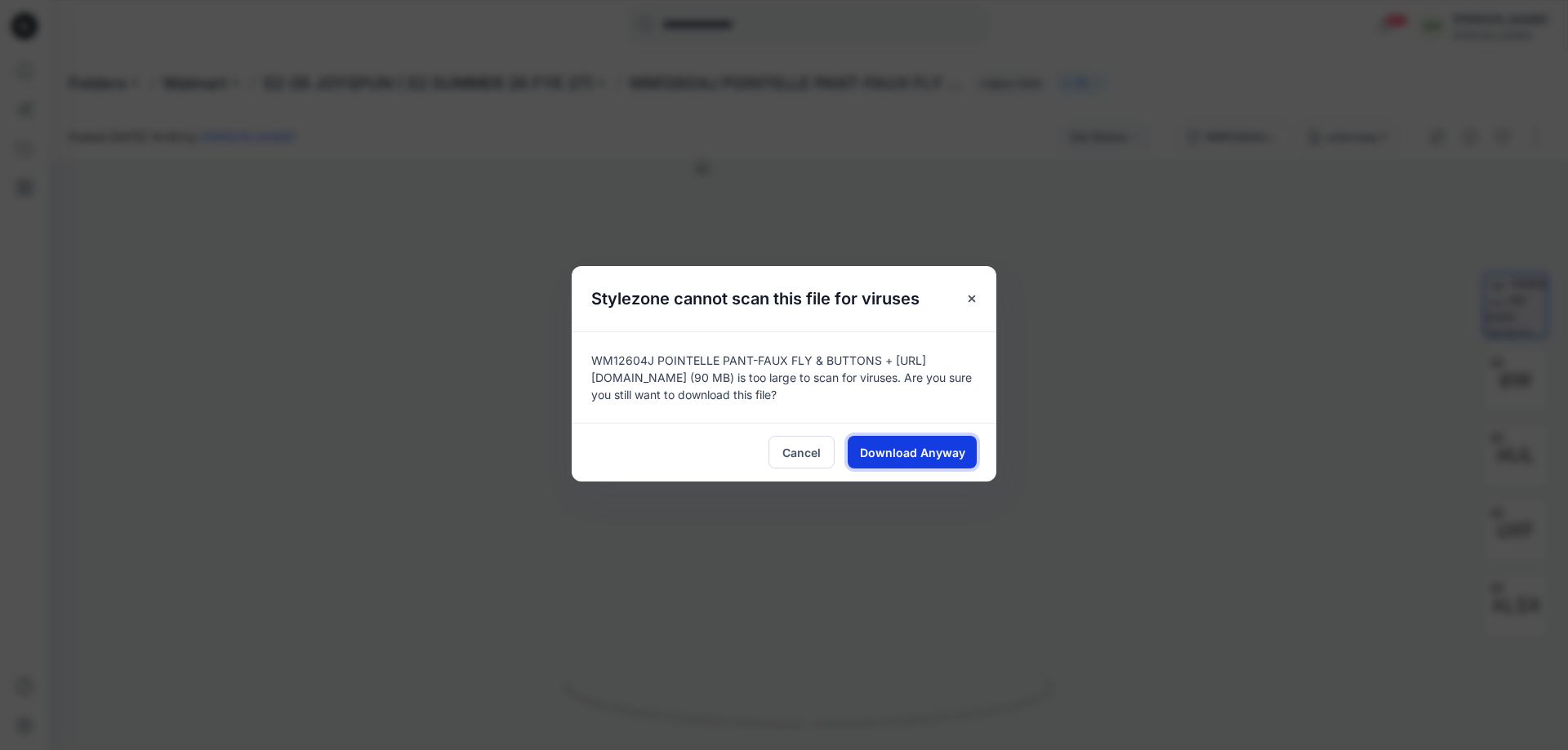
click at [931, 451] on span "Download Anyway" at bounding box center [913, 452] width 105 height 18
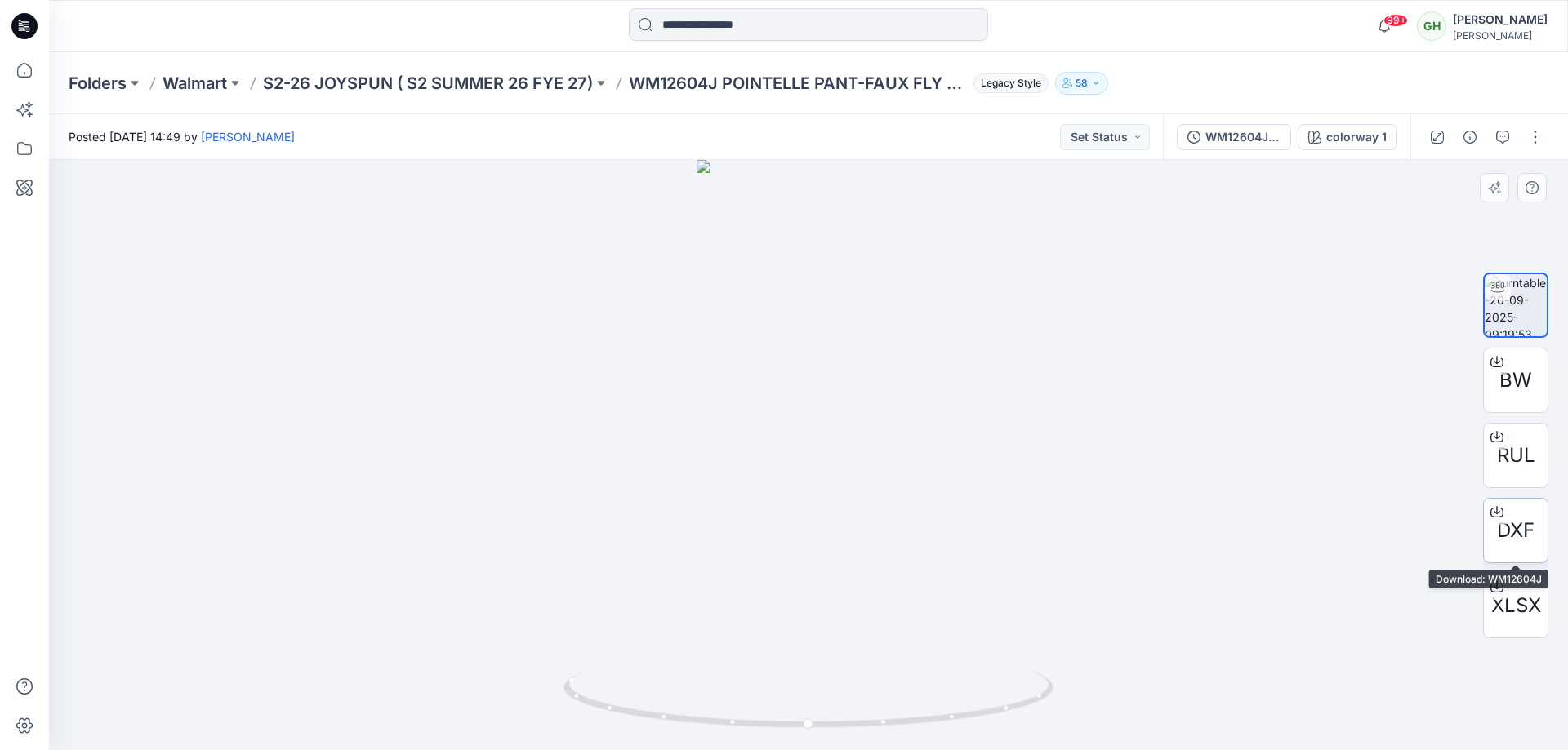
click at [1500, 521] on div at bounding box center [1497, 512] width 26 height 26
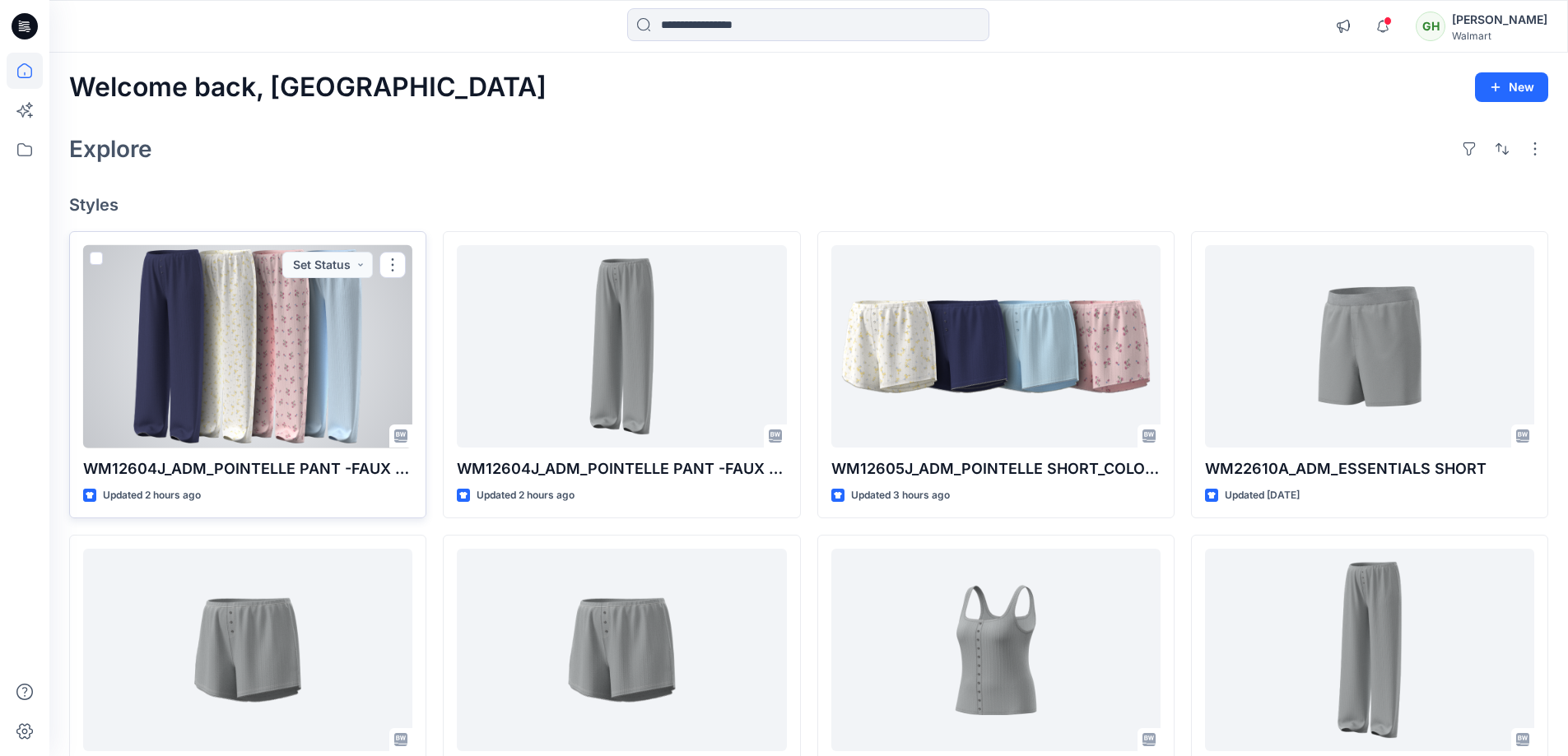
click at [266, 287] on div at bounding box center [247, 347] width 329 height 204
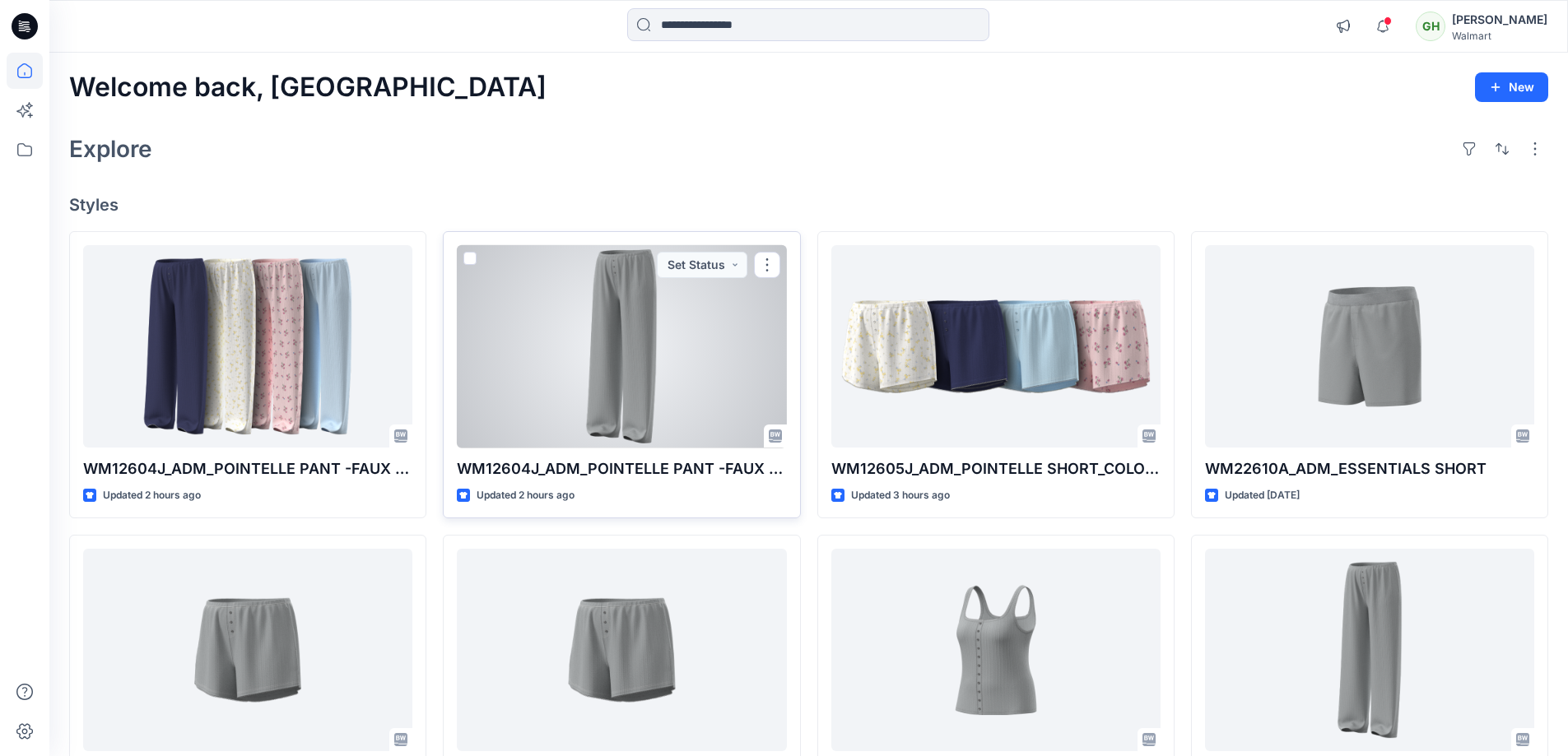
click at [598, 325] on div at bounding box center [621, 347] width 329 height 204
